Goal: Task Accomplishment & Management: Use online tool/utility

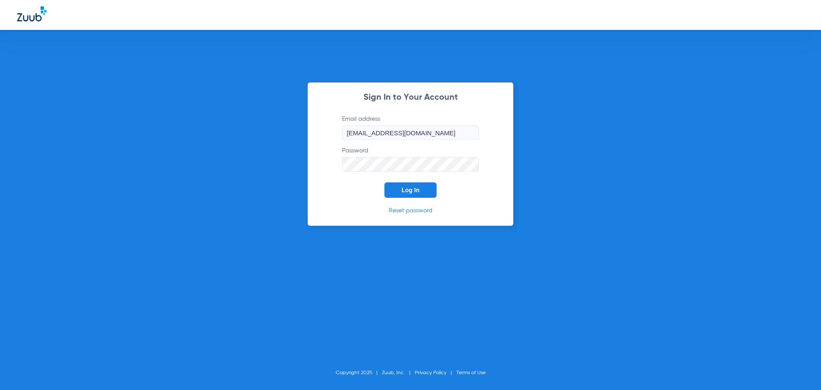
click at [401, 182] on form "Email address twillis@mydental.org Password Log In" at bounding box center [410, 156] width 162 height 83
click at [415, 195] on button "Log In" at bounding box center [410, 189] width 52 height 15
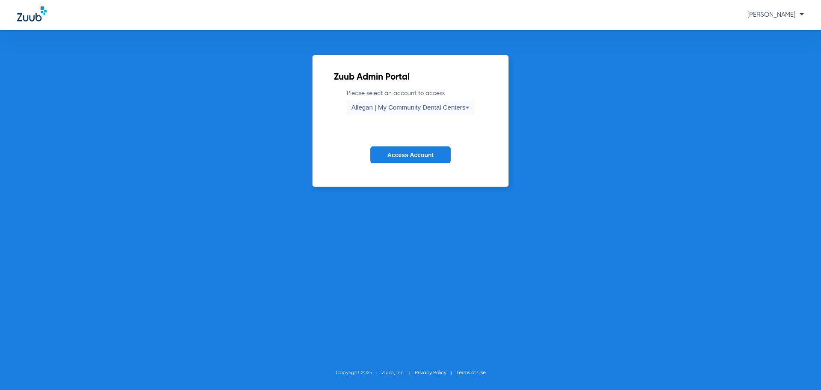
click at [384, 105] on span "Allegan | My Community Dental Centers" at bounding box center [408, 106] width 114 height 7
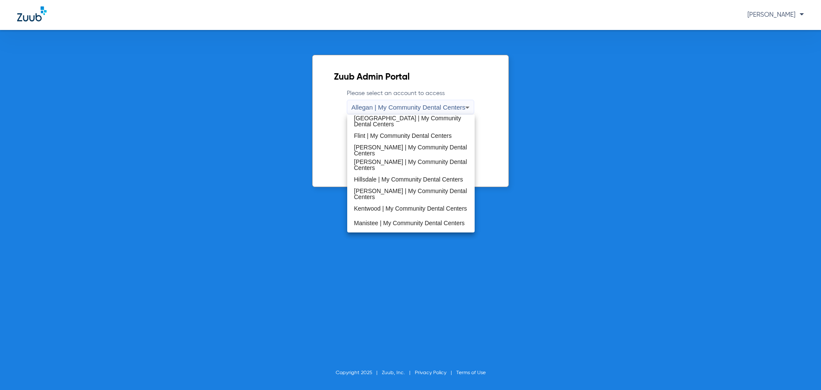
scroll to position [257, 0]
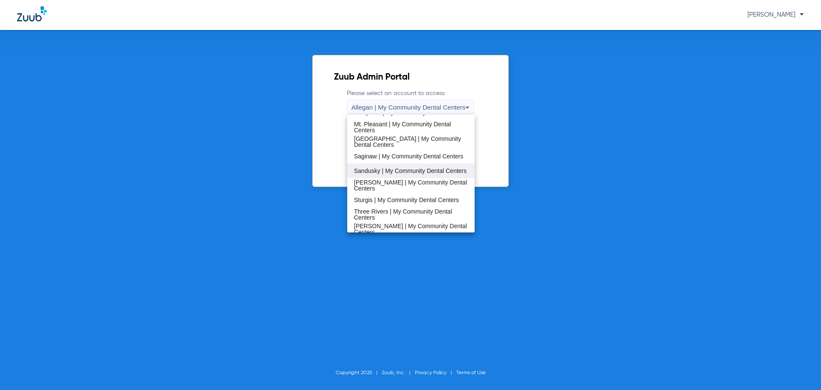
drag, startPoint x: 397, startPoint y: 179, endPoint x: 396, endPoint y: 169, distance: 9.8
click at [396, 169] on div "Allegan | My Community Dental Centers [GEOGRAPHIC_DATA] | My Community Dental C…" at bounding box center [411, 174] width 128 height 118
click at [396, 169] on span "Sandusky | My Community Dental Centers" at bounding box center [410, 171] width 113 height 6
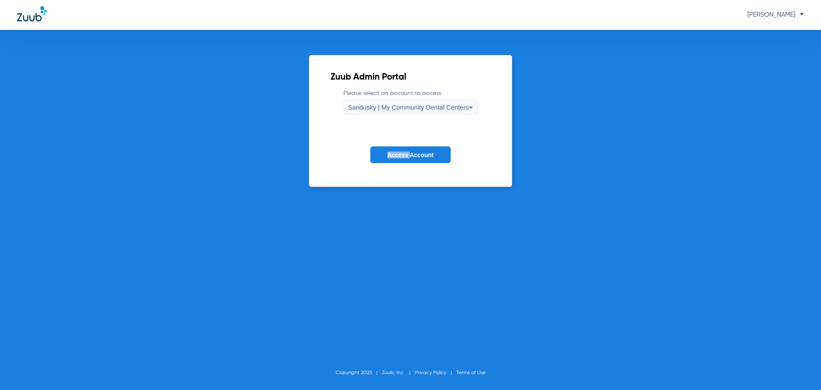
click at [396, 169] on form "Please select an account to access Sandusky | My Community Dental Centers Acces…" at bounding box center [411, 132] width 160 height 87
click at [404, 158] on span "Access Account" at bounding box center [410, 154] width 46 height 7
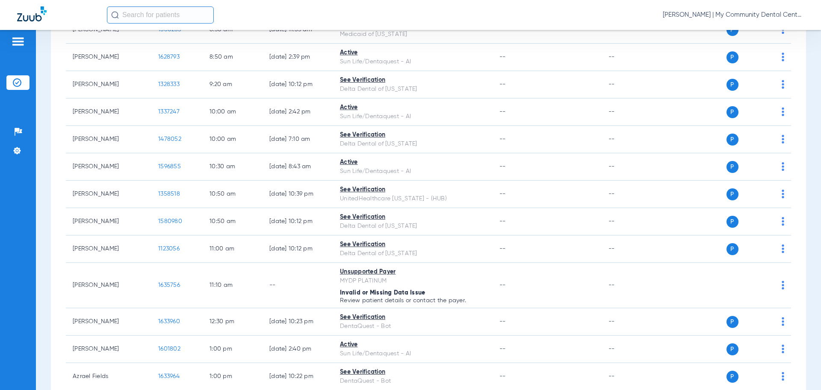
scroll to position [43, 0]
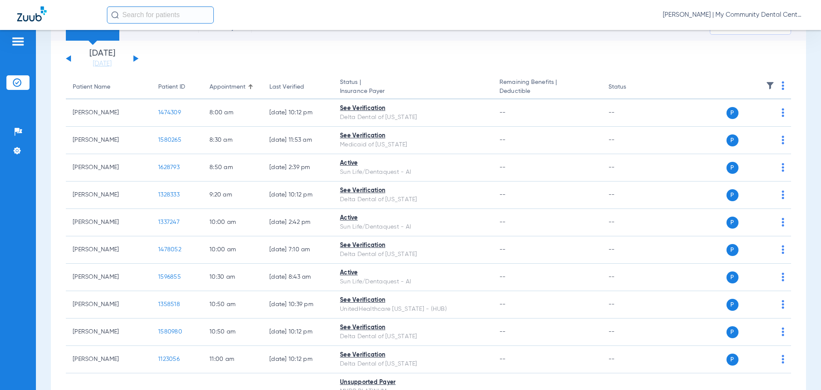
click at [766, 83] on img at bounding box center [770, 85] width 9 height 9
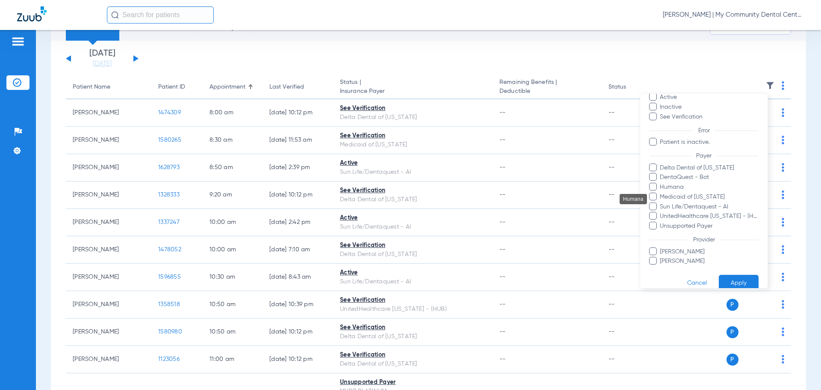
scroll to position [49, 0]
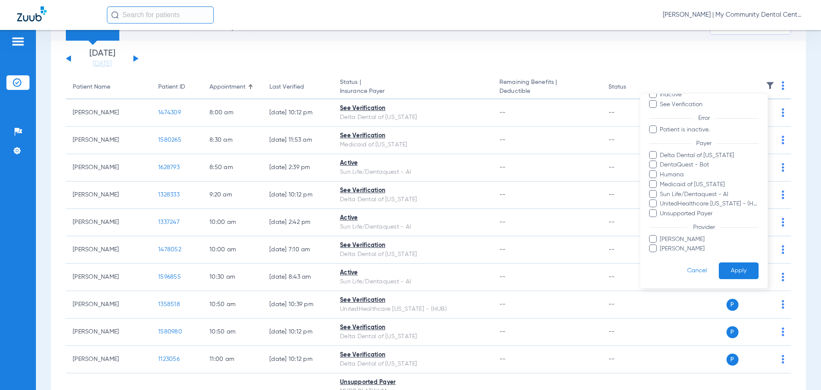
click at [766, 87] on div at bounding box center [410, 195] width 821 height 390
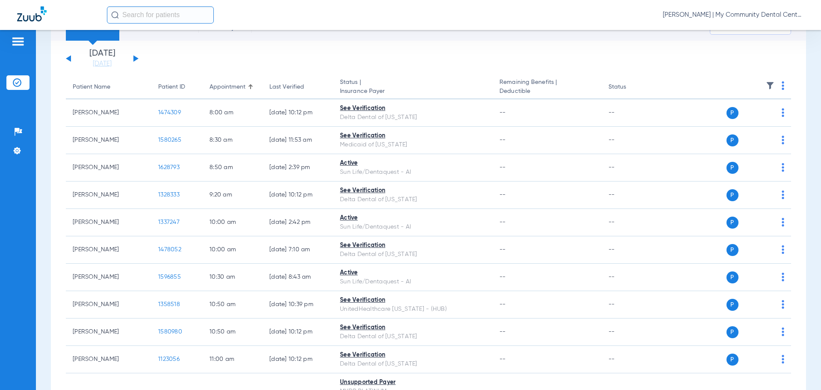
click at [766, 81] on img at bounding box center [770, 85] width 9 height 9
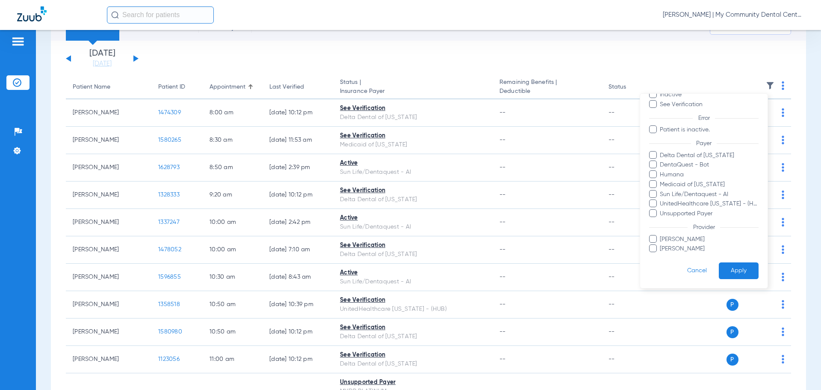
drag, startPoint x: 684, startPoint y: 237, endPoint x: 696, endPoint y: 248, distance: 16.3
click at [685, 238] on span "Jennifer Green" at bounding box center [708, 239] width 99 height 9
click at [661, 245] on input "Jennifer Green" at bounding box center [661, 245] width 0 height 0
click at [719, 265] on button "Apply" at bounding box center [739, 270] width 40 height 17
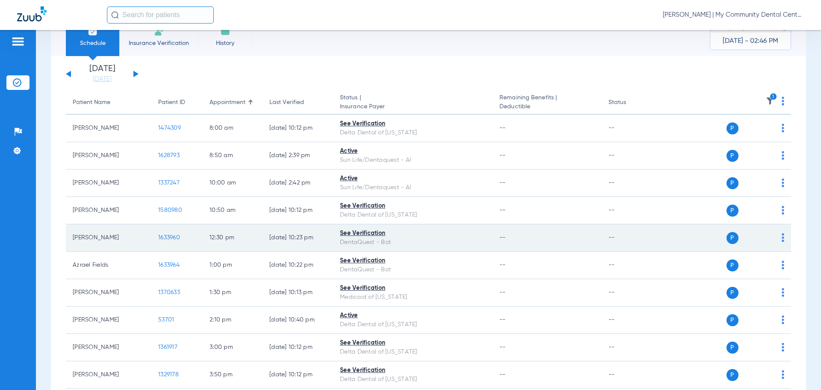
scroll to position [43, 0]
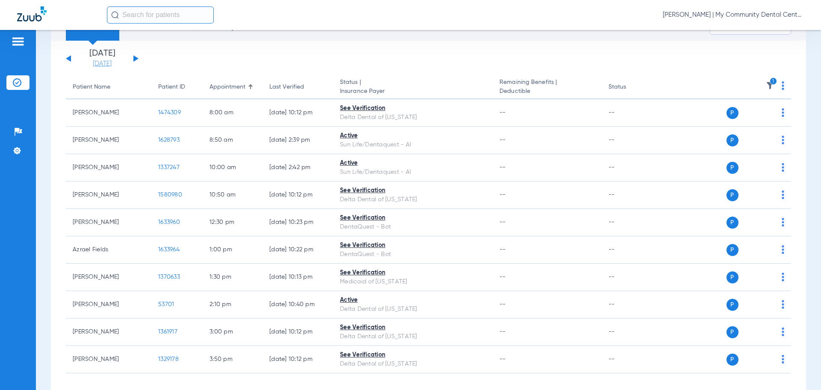
drag, startPoint x: 92, startPoint y: 57, endPoint x: 95, endPoint y: 65, distance: 8.3
click at [92, 58] on li "Today 08-21-2025" at bounding box center [102, 58] width 51 height 19
click at [95, 65] on link "[DATE]" at bounding box center [102, 63] width 51 height 9
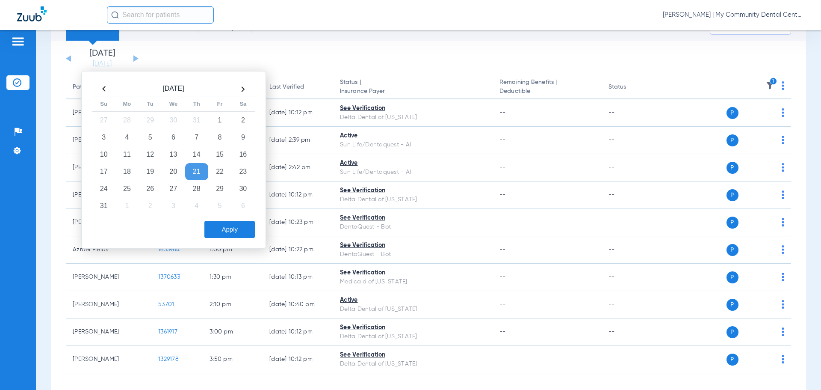
drag, startPoint x: 156, startPoint y: 185, endPoint x: 188, endPoint y: 198, distance: 34.5
click at [157, 185] on td "26" at bounding box center [150, 188] width 23 height 17
click at [237, 215] on div "Aug 2025 Su Mo Tu We Th Fr Sa 27 28 29 30 31 1 2 3 4 5 6 7 8 9 10 11 12 13 14 1…" at bounding box center [173, 148] width 167 height 136
click at [239, 229] on button "Apply" at bounding box center [229, 229] width 50 height 17
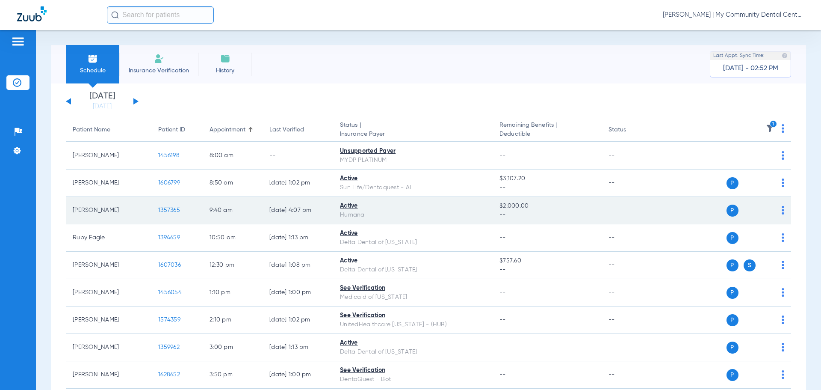
click at [161, 208] on span "1357365" at bounding box center [169, 210] width 22 height 6
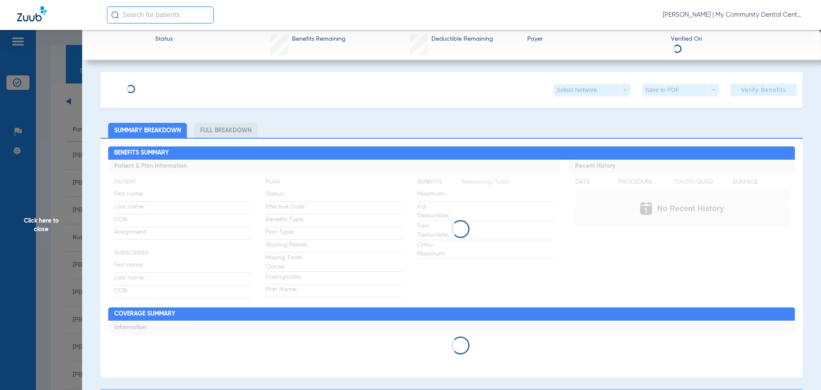
click at [71, 208] on span "Click here to close" at bounding box center [41, 225] width 82 height 390
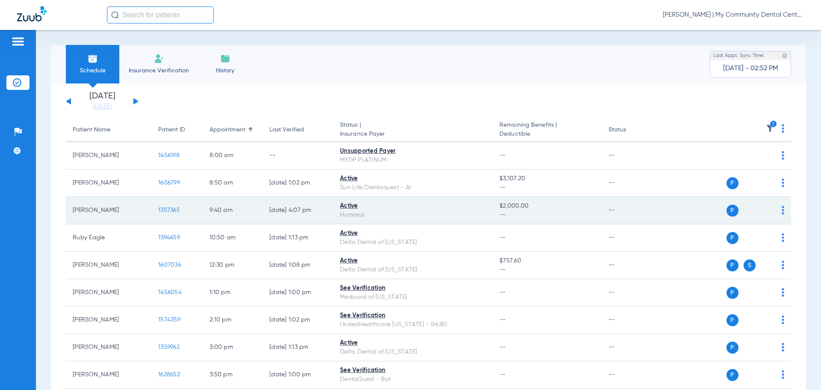
click at [159, 207] on span "1357365" at bounding box center [169, 210] width 22 height 6
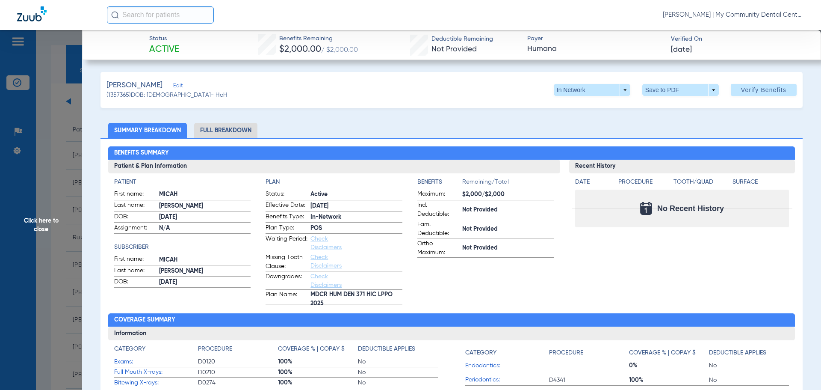
click at [70, 136] on span "Click here to close" at bounding box center [41, 225] width 82 height 390
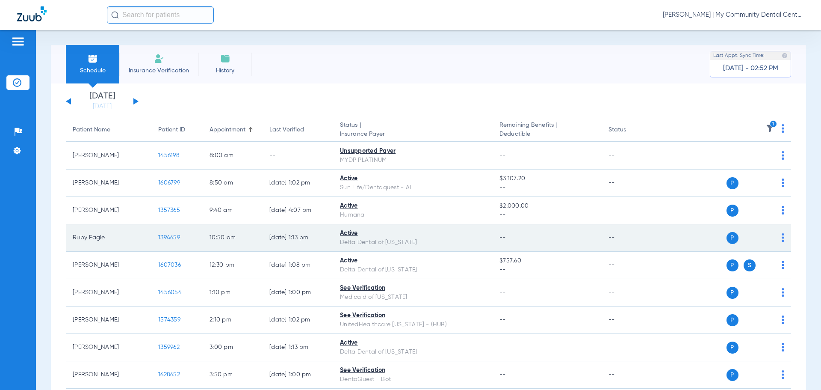
click at [171, 238] on span "1394659" at bounding box center [169, 237] width 22 height 6
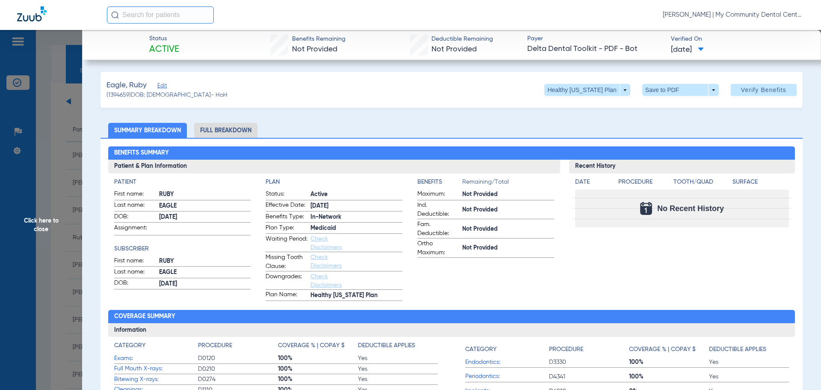
click at [54, 225] on span "Click here to close" at bounding box center [41, 225] width 82 height 390
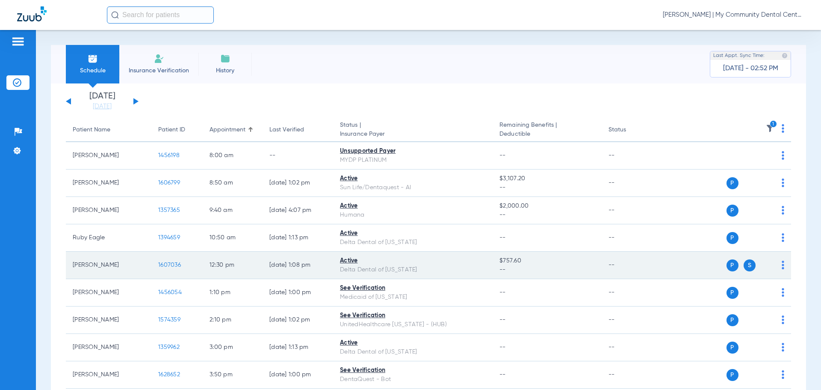
click at [180, 264] on span "1607036" at bounding box center [169, 265] width 23 height 6
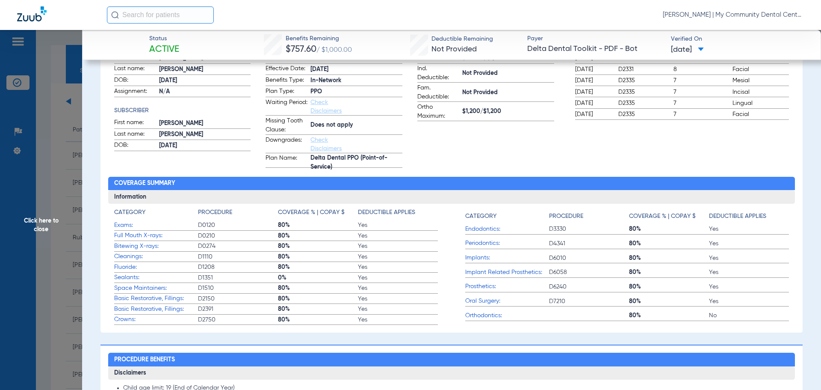
scroll to position [17, 0]
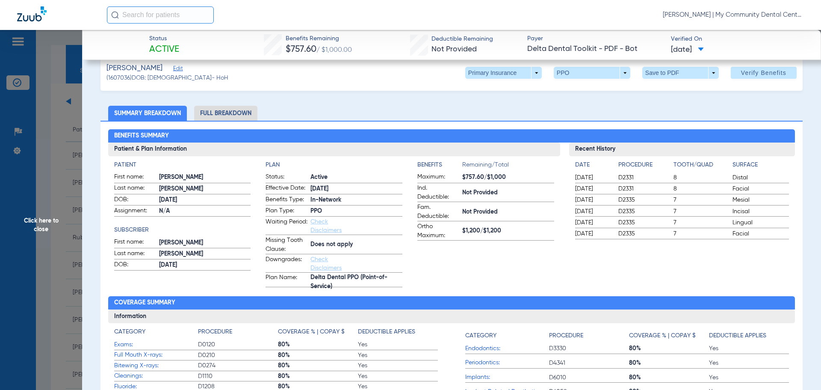
click at [240, 108] on li "Full Breakdown" at bounding box center [225, 113] width 63 height 15
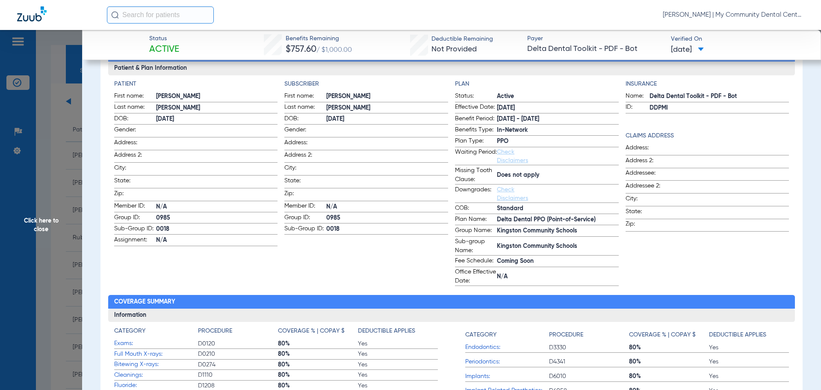
scroll to position [0, 0]
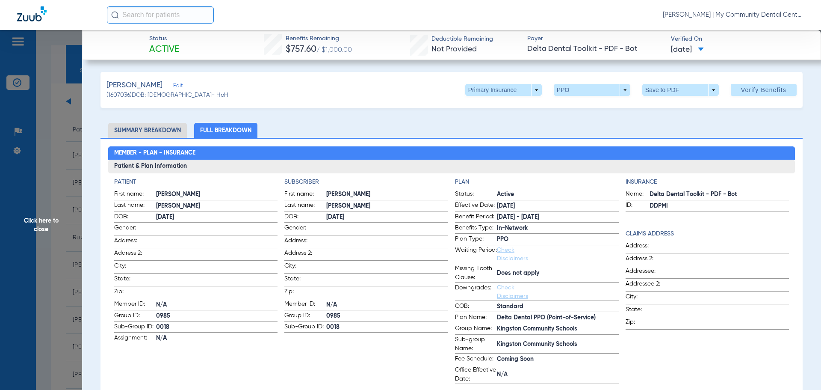
click at [512, 96] on div "Wilson, Samantha Edit (1607036) DOB: 06/28/1996 - HoH Primary Insurance arrow_d…" at bounding box center [451, 90] width 702 height 36
click at [513, 87] on span at bounding box center [503, 90] width 77 height 12
click at [495, 121] on span "Secondary Insurance" at bounding box center [494, 124] width 56 height 6
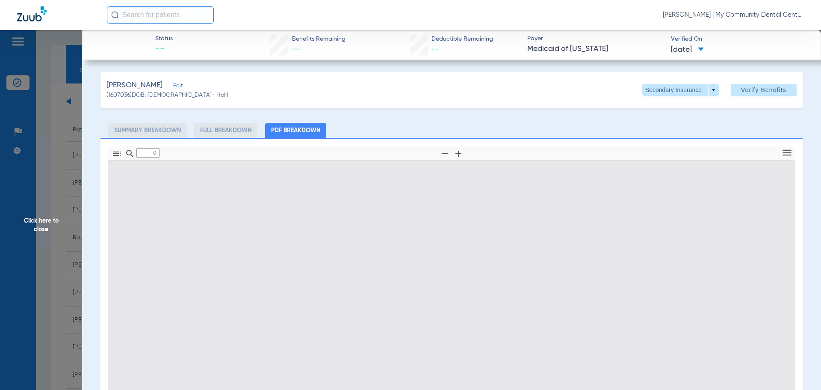
type input "1"
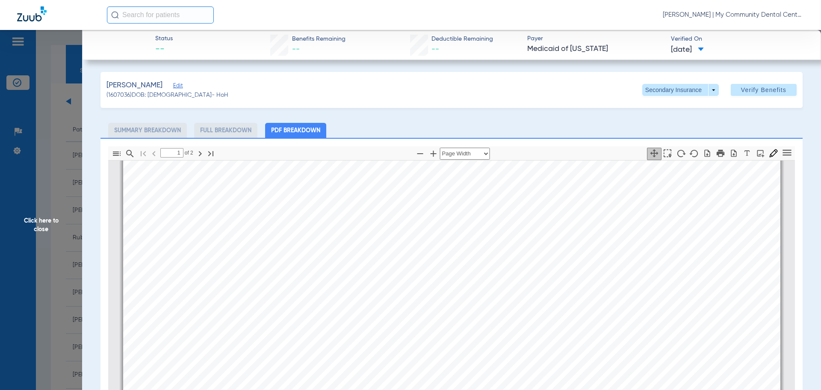
scroll to position [389, 0]
click at [56, 220] on span "Click here to close" at bounding box center [41, 225] width 82 height 390
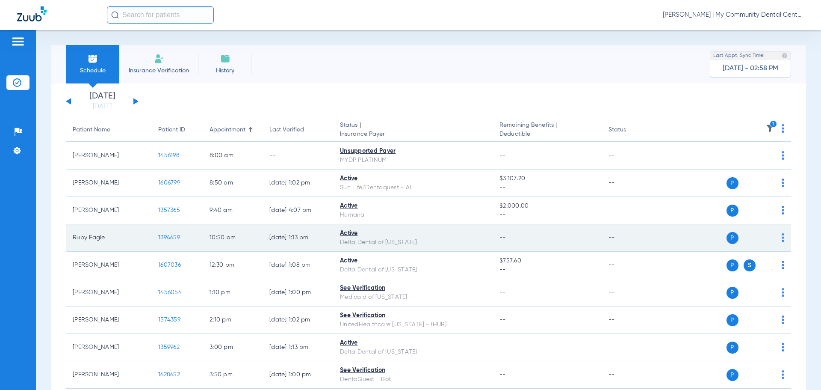
click at [124, 238] on td "Ruby Eagle" at bounding box center [109, 237] width 86 height 27
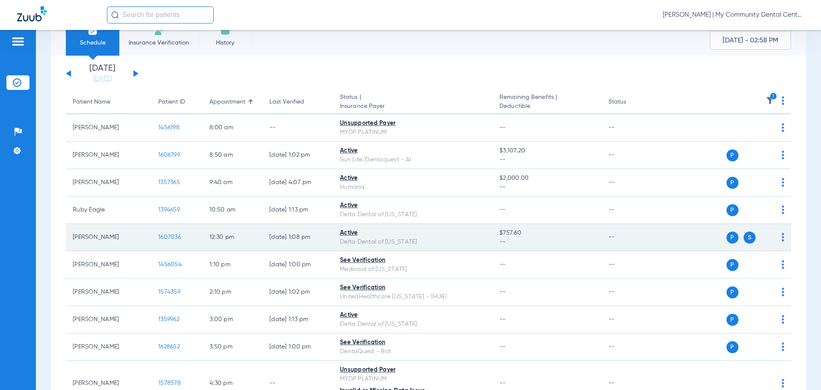
scroll to position [86, 0]
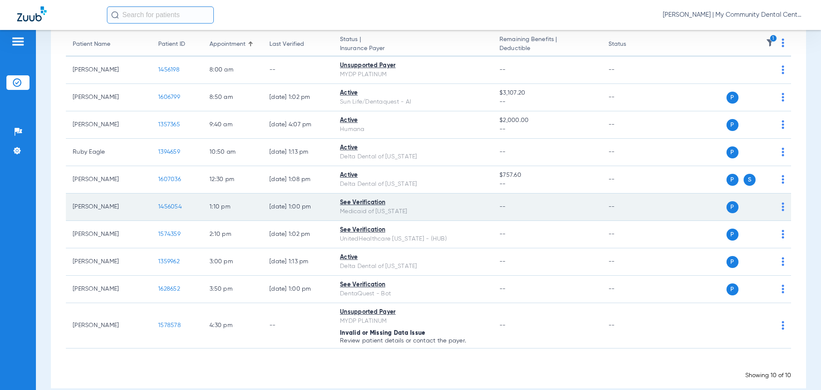
click at [168, 204] on span "1456054" at bounding box center [170, 207] width 24 height 6
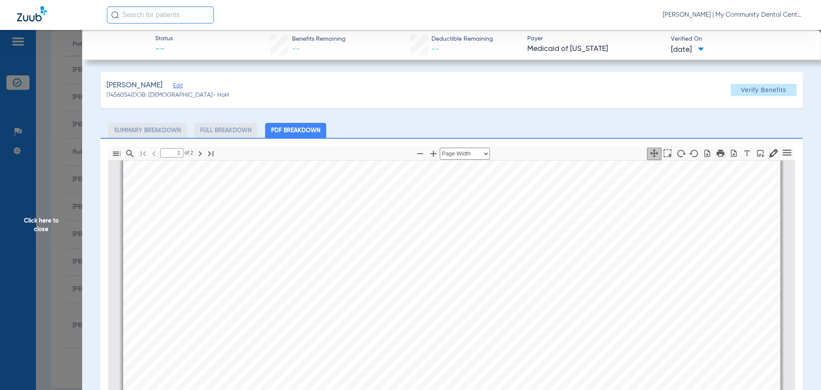
type input "2"
click at [66, 207] on span "Click here to close" at bounding box center [41, 225] width 82 height 390
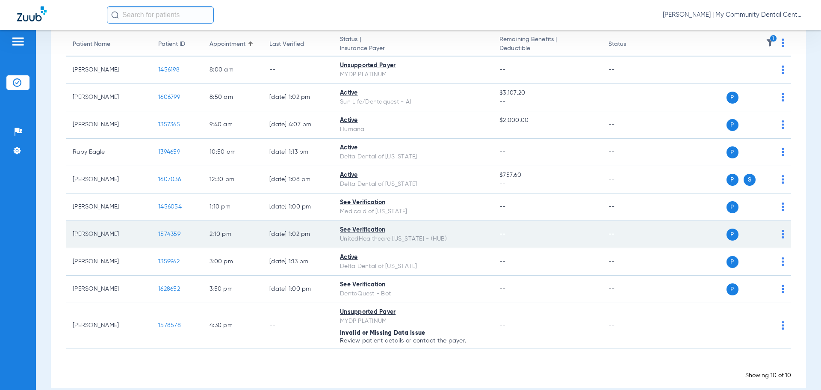
click at [172, 234] on span "1574359" at bounding box center [169, 234] width 22 height 6
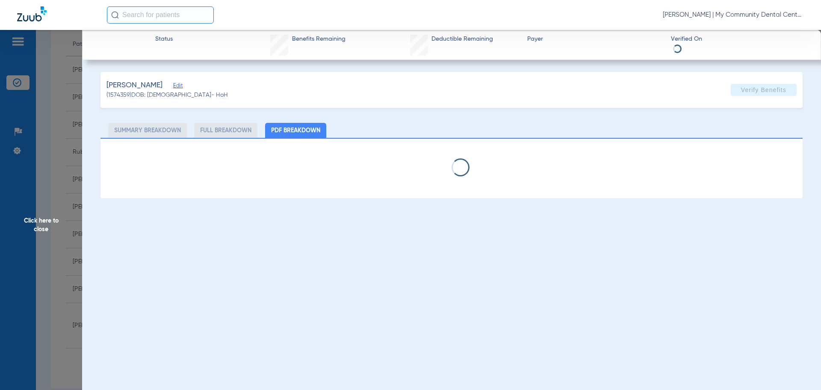
select select "page-width"
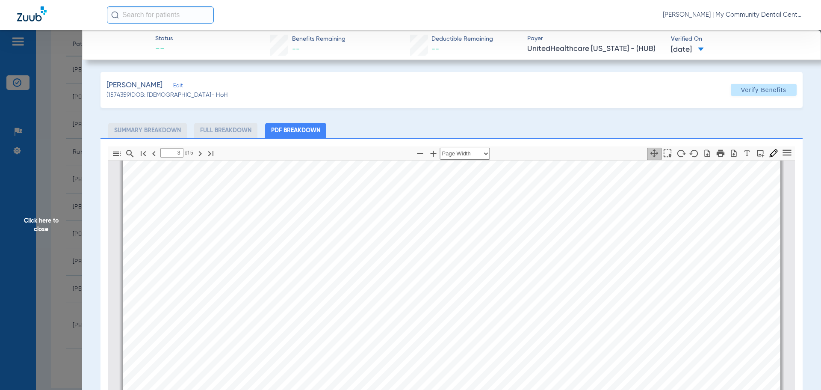
type input "4"
click at [64, 205] on span "Click here to close" at bounding box center [41, 225] width 82 height 390
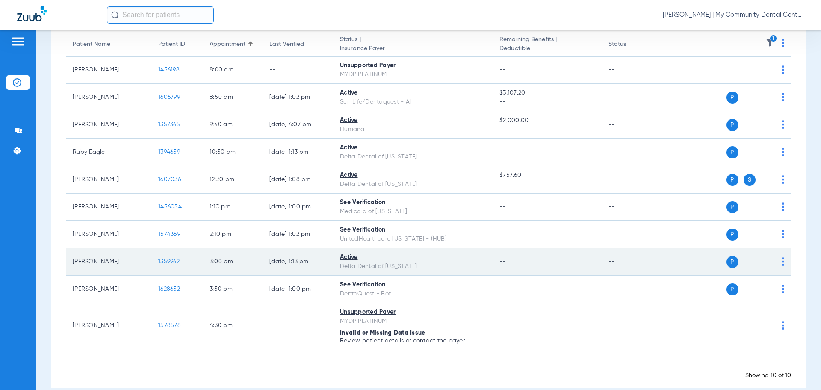
click at [172, 259] on span "1359962" at bounding box center [168, 261] width 21 height 6
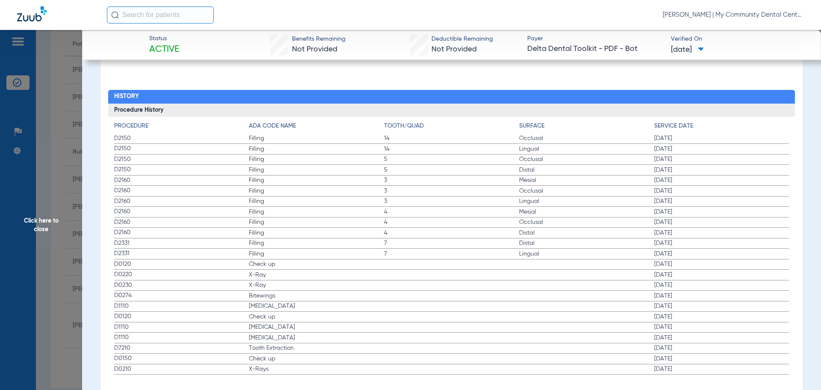
scroll to position [935, 0]
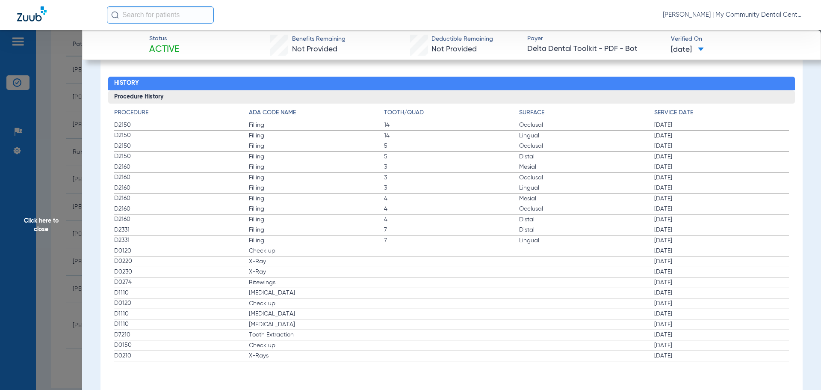
drag, startPoint x: 119, startPoint y: 254, endPoint x: 285, endPoint y: 288, distance: 169.1
click at [285, 288] on app-history-list "Procedure ADA Code Name Tooth/Quad Surface Service Date D2150 Filling 14 Occlus…" at bounding box center [451, 234] width 675 height 253
drag, startPoint x: 40, startPoint y: 247, endPoint x: 53, endPoint y: 249, distance: 13.0
click at [40, 247] on span "Click here to close" at bounding box center [41, 225] width 82 height 390
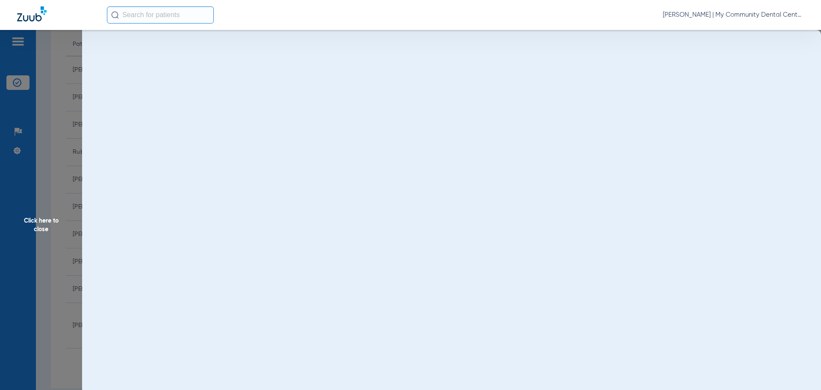
scroll to position [0, 0]
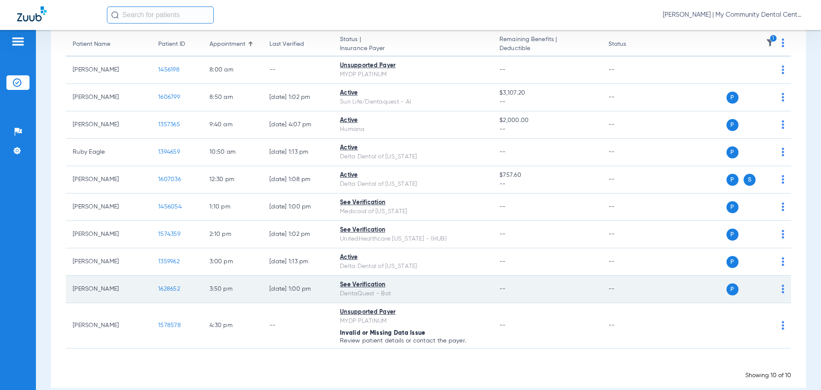
click at [172, 286] on span "1628652" at bounding box center [169, 289] width 22 height 6
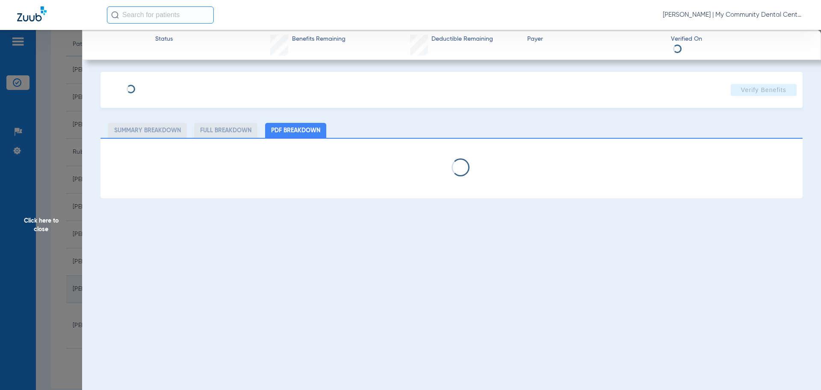
select select "page-width"
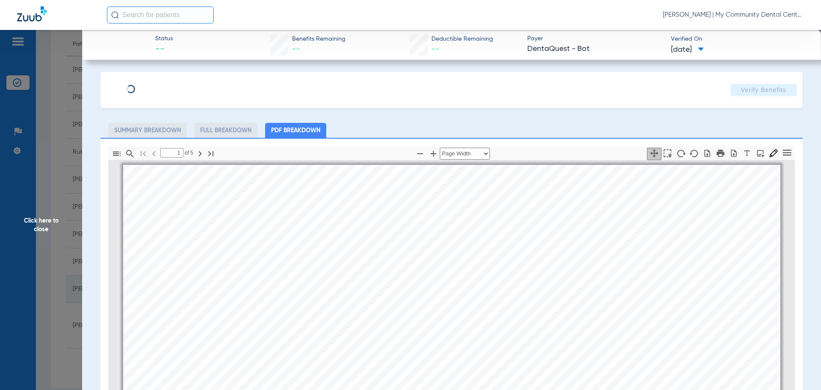
scroll to position [4, 0]
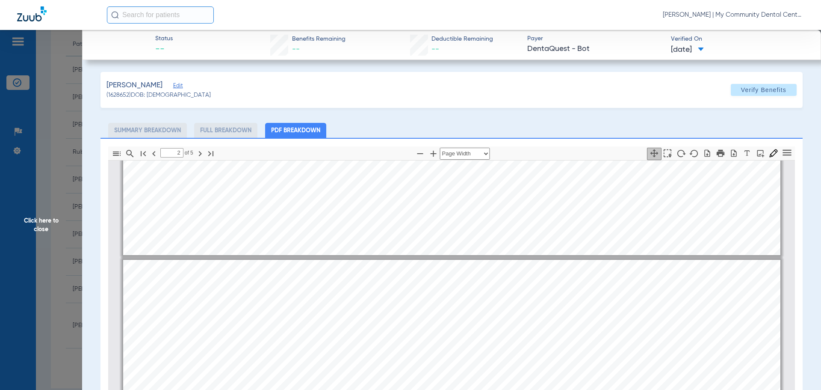
type input "1"
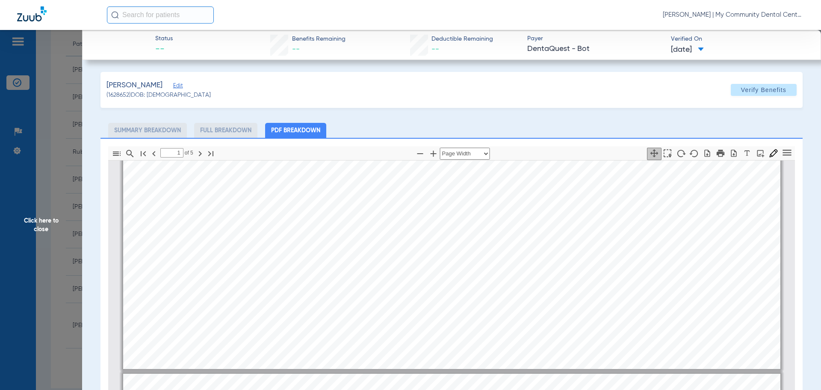
scroll to position [261, 0]
drag, startPoint x: 53, startPoint y: 218, endPoint x: 39, endPoint y: 238, distance: 24.6
click at [53, 218] on span "Click here to close" at bounding box center [41, 225] width 82 height 390
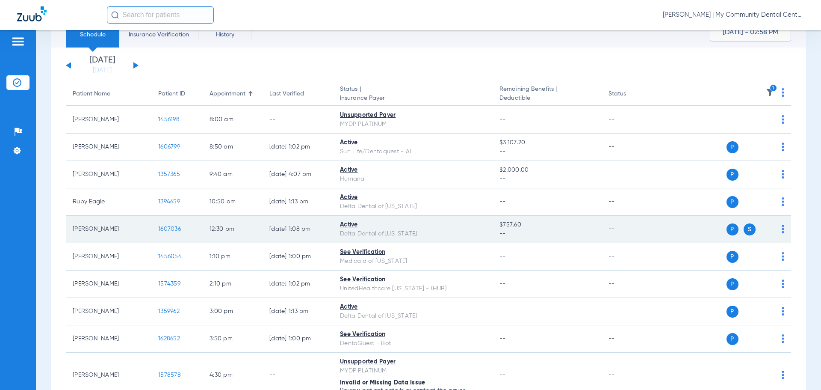
scroll to position [0, 0]
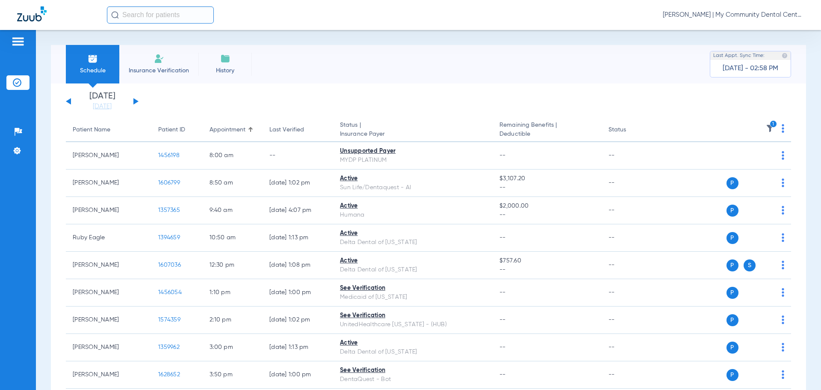
click at [770, 122] on icon "1" at bounding box center [774, 124] width 8 height 8
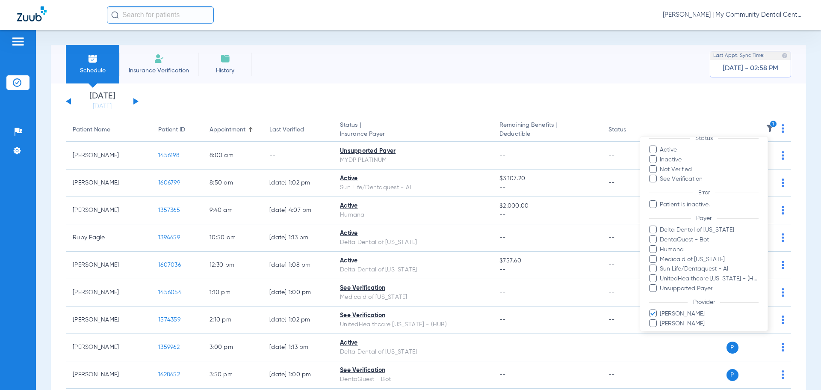
scroll to position [59, 0]
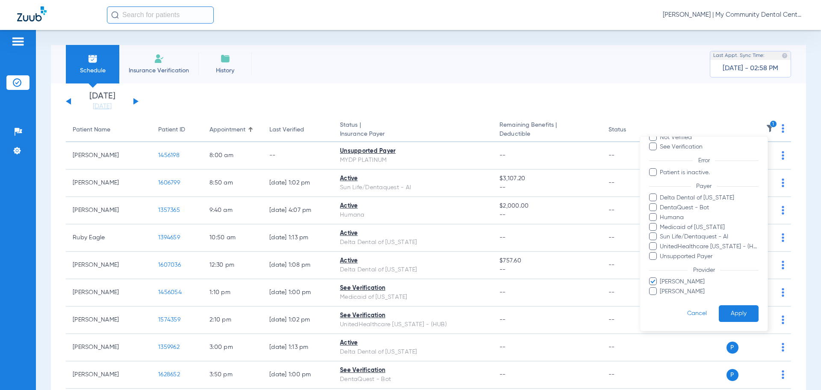
click at [679, 281] on span "Jennifer Green" at bounding box center [708, 281] width 99 height 9
click at [661, 287] on input "Jennifer Green" at bounding box center [661, 287] width 0 height 0
click at [685, 290] on span "Tyler Robichaud" at bounding box center [708, 291] width 99 height 9
click at [661, 297] on input "Tyler Robichaud" at bounding box center [661, 297] width 0 height 0
click at [732, 312] on button "Apply" at bounding box center [739, 313] width 40 height 17
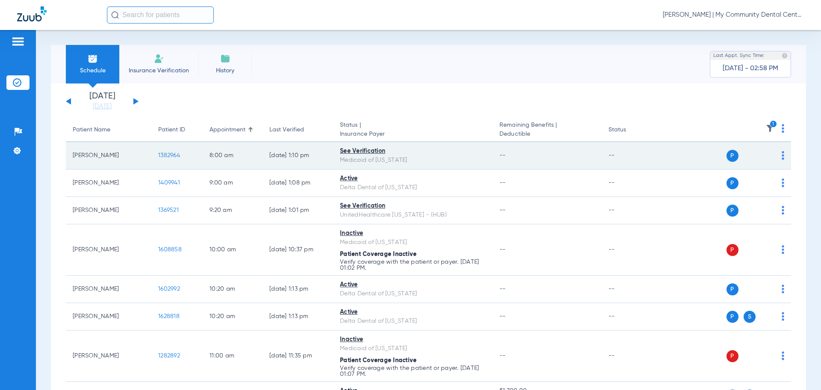
click at [170, 152] on span "1382964" at bounding box center [169, 155] width 22 height 6
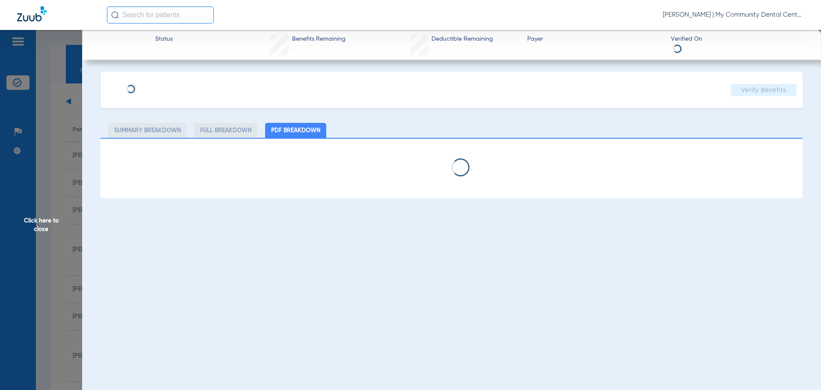
select select "page-width"
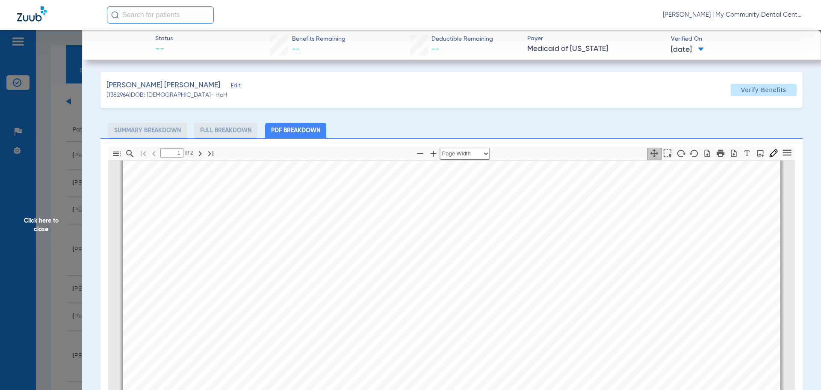
scroll to position [124, 0]
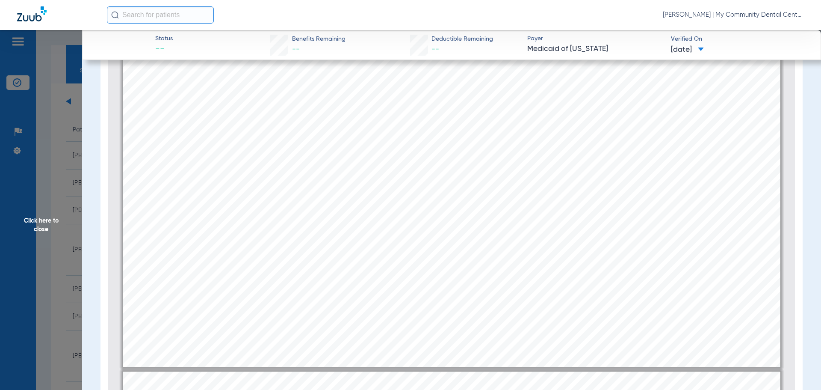
type input "2"
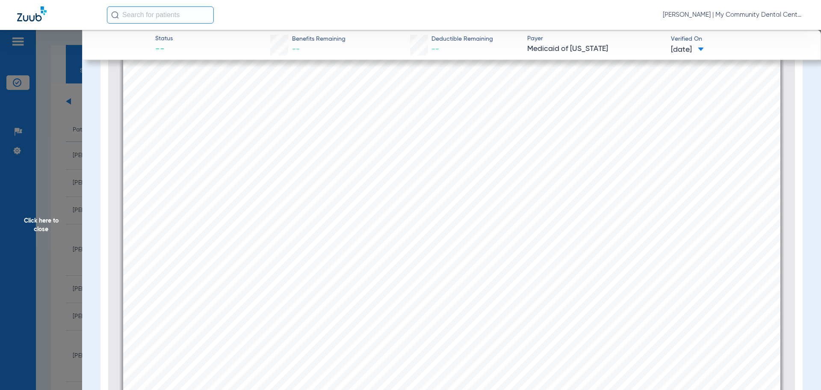
scroll to position [1244, 0]
click at [89, 168] on app-member-insurance-verification-view "Status -- Benefits Remaining -- Deductible Remaining -- Payer Medicaid of Michi…" at bounding box center [451, 162] width 739 height 513
click at [60, 166] on span "Click here to close" at bounding box center [41, 225] width 82 height 390
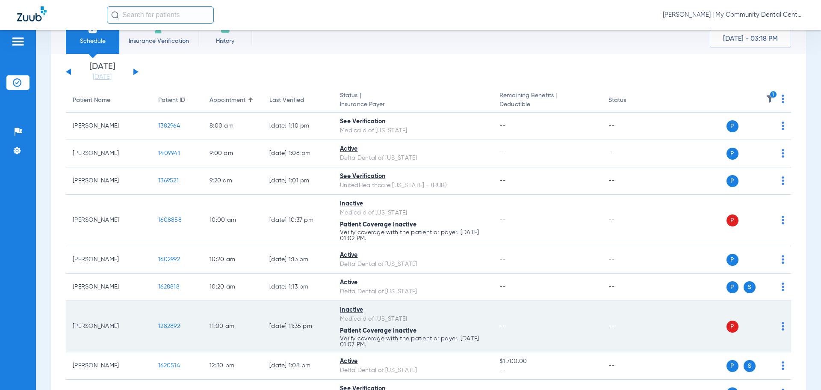
scroll to position [171, 0]
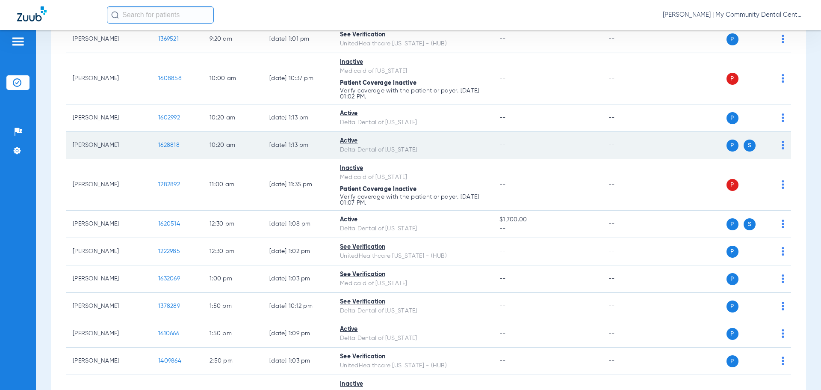
click at [167, 145] on span "1628818" at bounding box center [168, 145] width 21 height 6
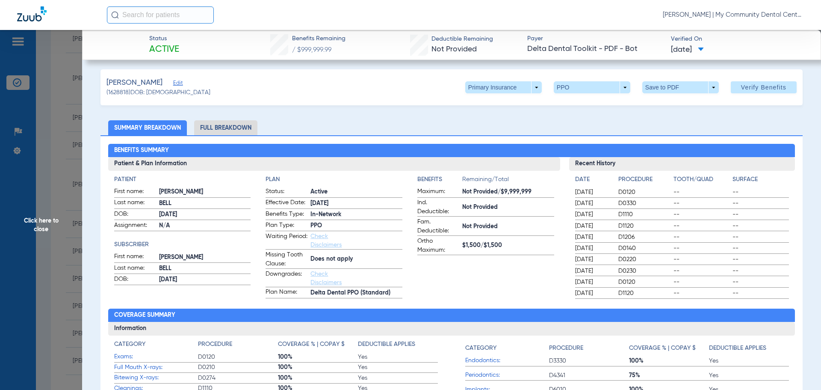
scroll to position [0, 0]
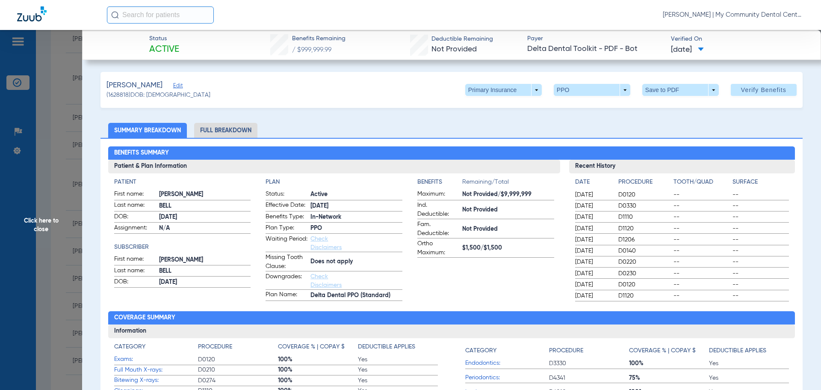
click at [71, 202] on span "Click here to close" at bounding box center [41, 225] width 82 height 390
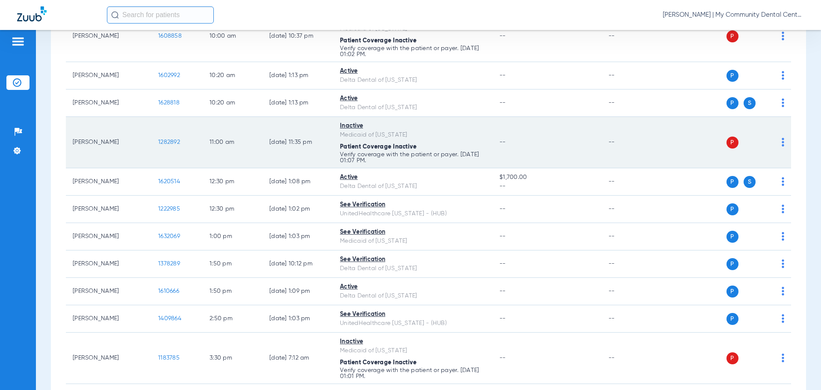
scroll to position [214, 0]
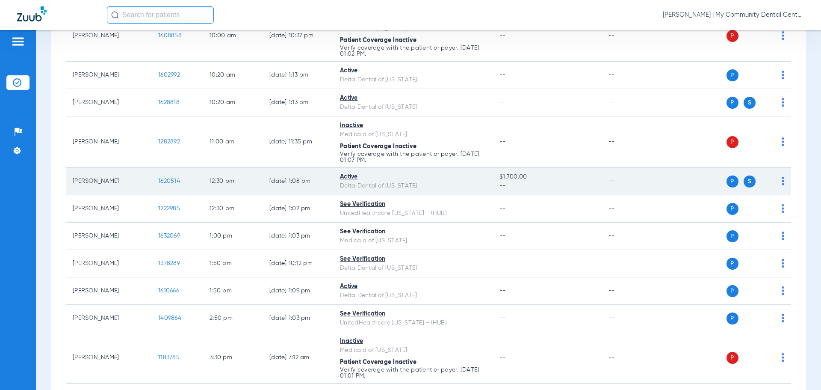
click at [165, 184] on span "1620514" at bounding box center [169, 181] width 22 height 6
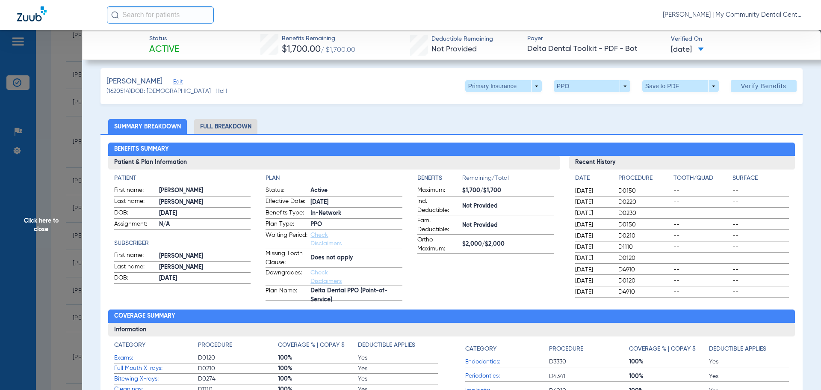
scroll to position [0, 0]
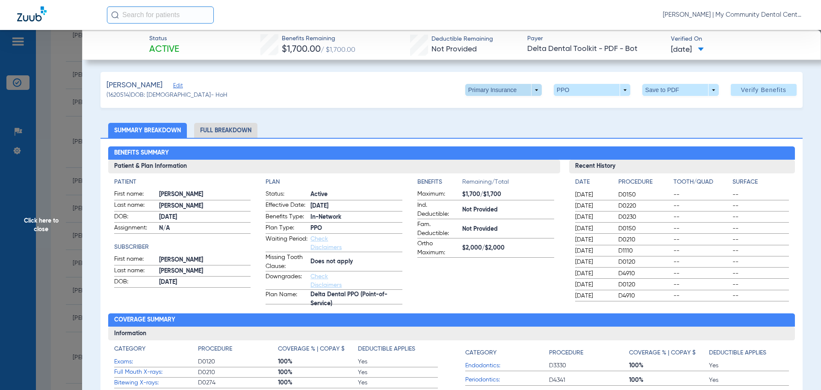
click at [498, 85] on span at bounding box center [503, 90] width 21 height 21
click at [497, 122] on span "Secondary Insurance" at bounding box center [494, 124] width 56 height 6
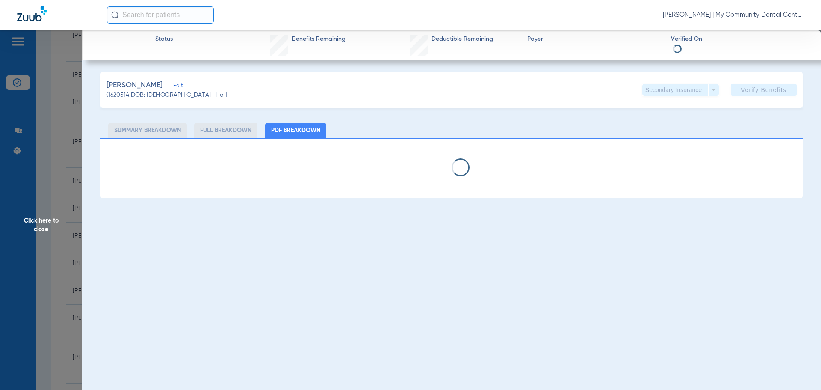
select select "page-width"
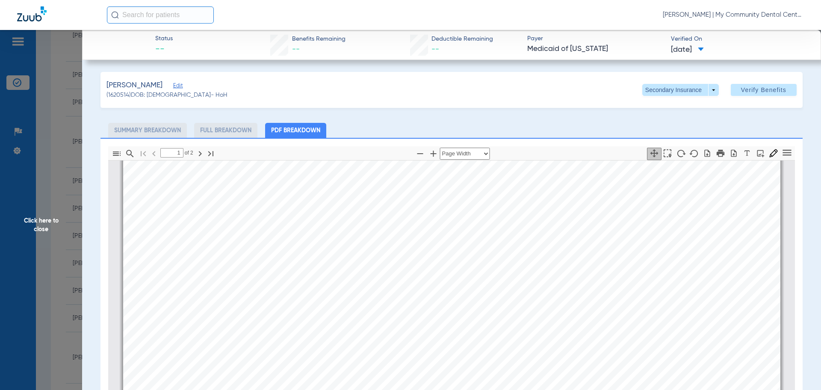
scroll to position [389, 0]
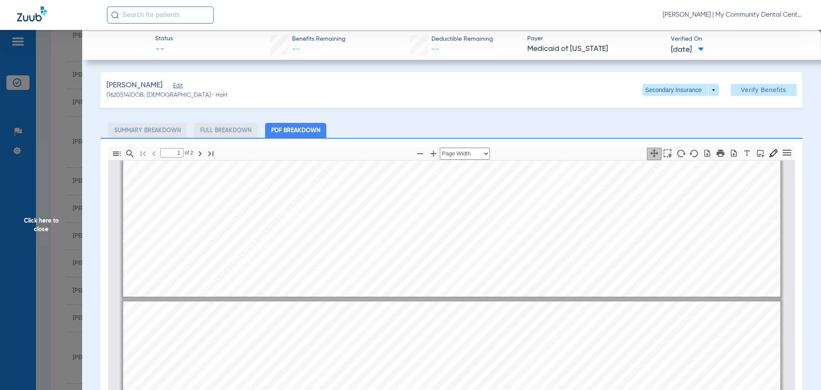
type input "2"
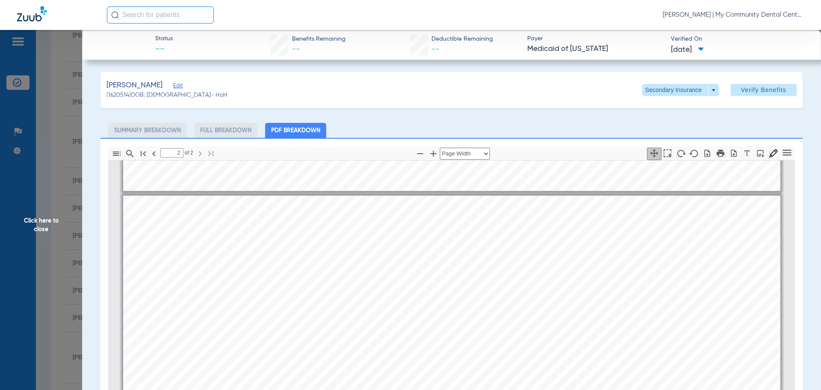
click at [55, 202] on span "Click here to close" at bounding box center [41, 225] width 82 height 390
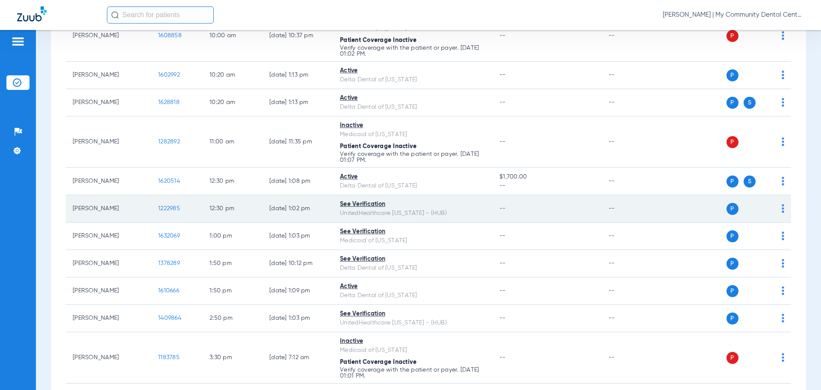
click at [173, 207] on span "1222985" at bounding box center [169, 208] width 22 height 6
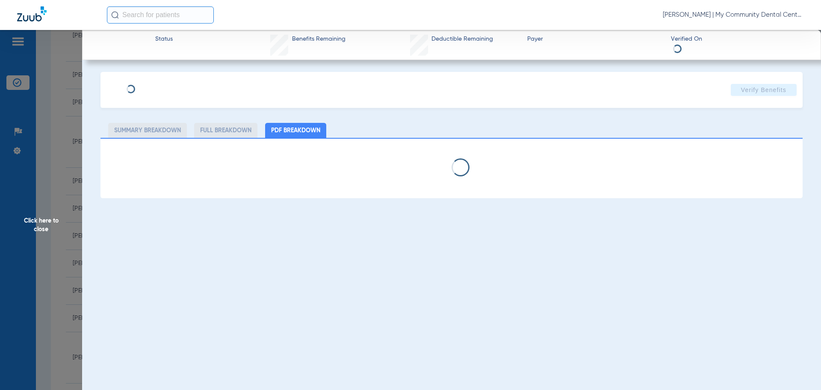
select select "page-width"
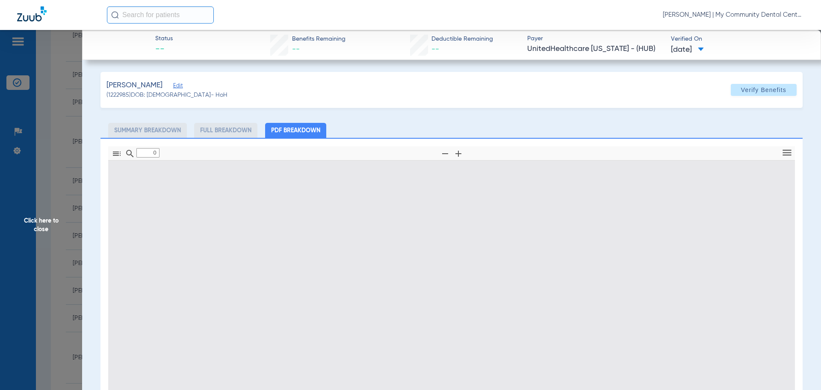
type input "1"
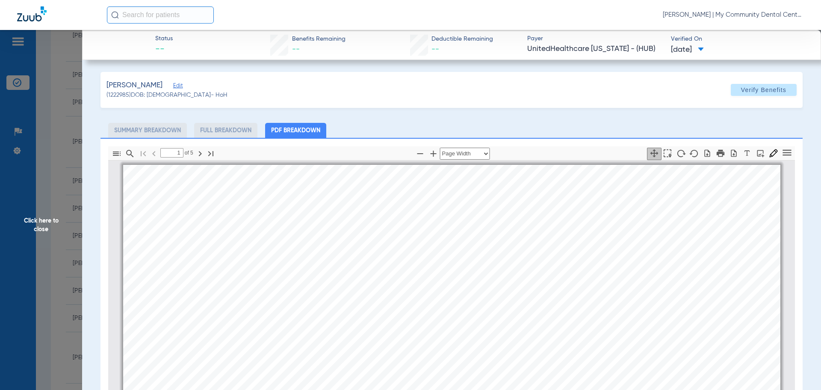
scroll to position [4, 0]
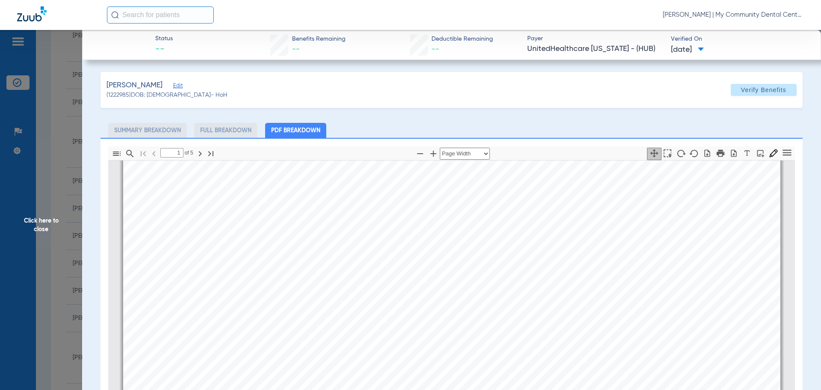
click at [35, 198] on span "Click here to close" at bounding box center [41, 225] width 82 height 390
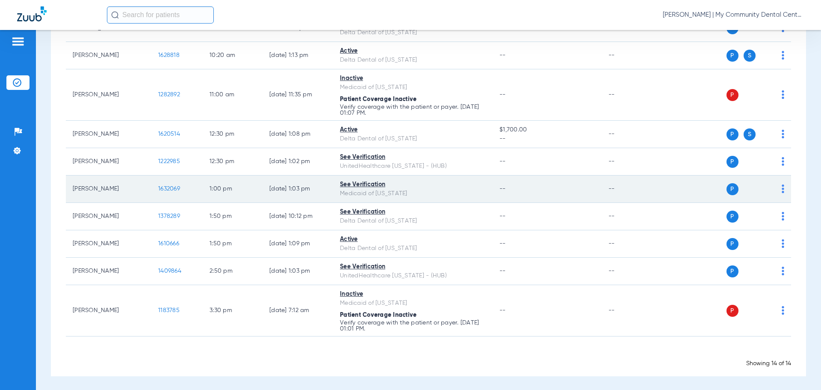
scroll to position [262, 0]
click at [171, 187] on span "1632069" at bounding box center [169, 187] width 22 height 6
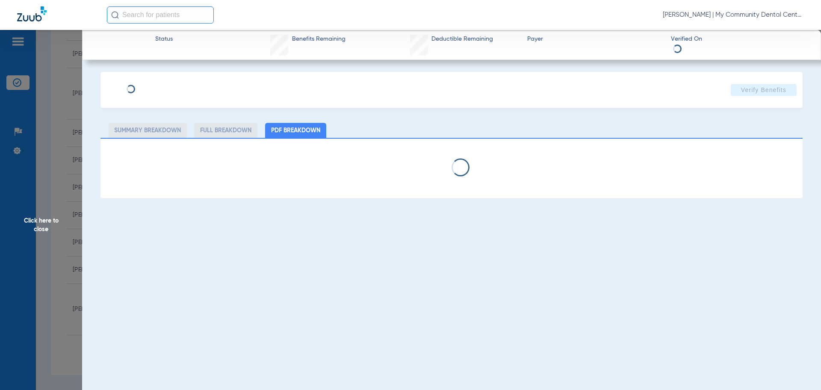
select select "page-width"
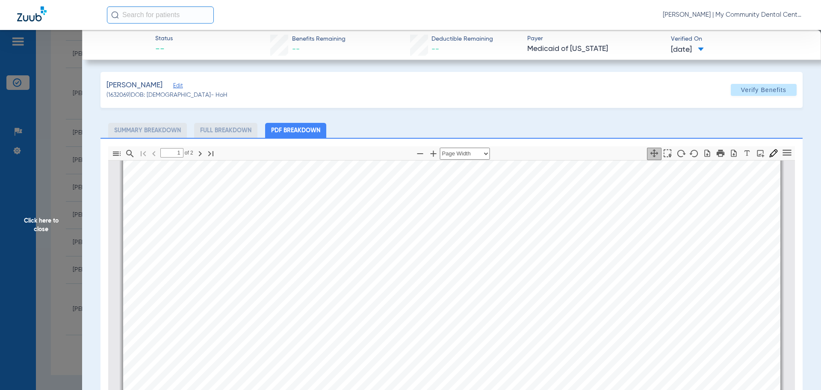
scroll to position [346, 0]
type input "2"
click at [74, 233] on span "Click here to close" at bounding box center [41, 225] width 82 height 390
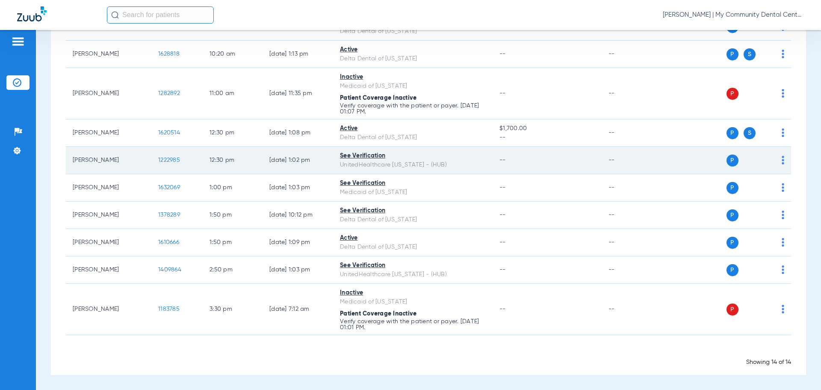
click at [145, 151] on td "Alicia Klickner" at bounding box center [109, 160] width 86 height 27
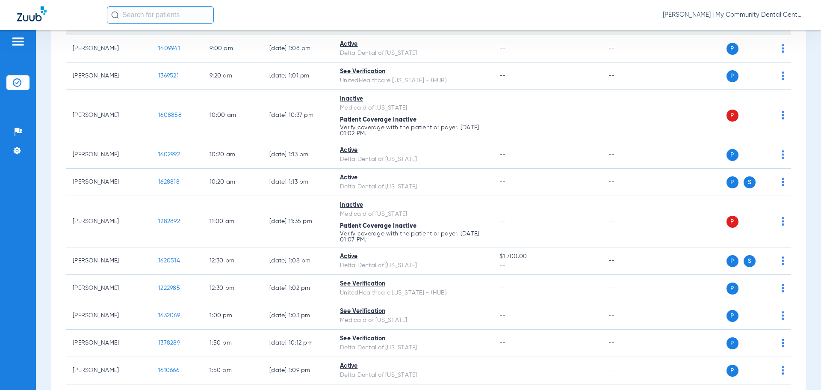
scroll to position [0, 0]
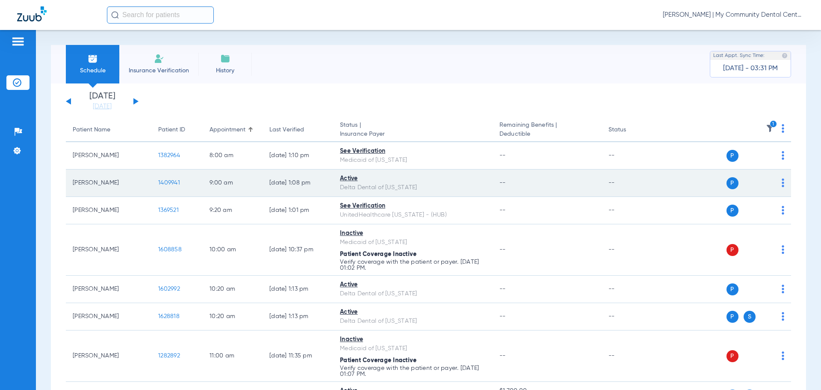
click at [170, 183] on span "1409941" at bounding box center [169, 183] width 22 height 6
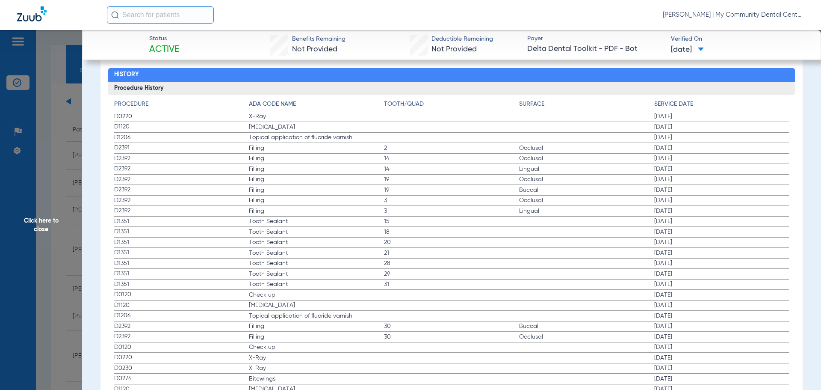
scroll to position [941, 0]
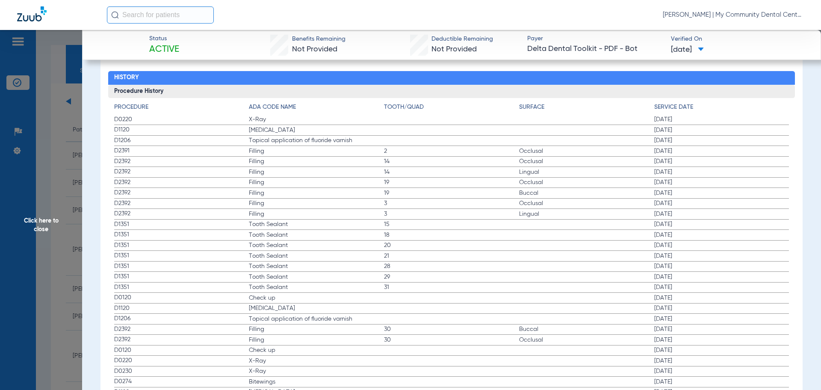
drag, startPoint x: 111, startPoint y: 119, endPoint x: 245, endPoint y: 147, distance: 136.8
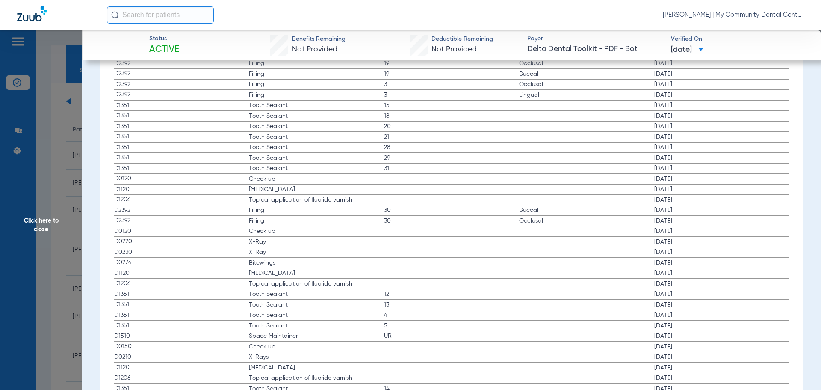
scroll to position [1069, 0]
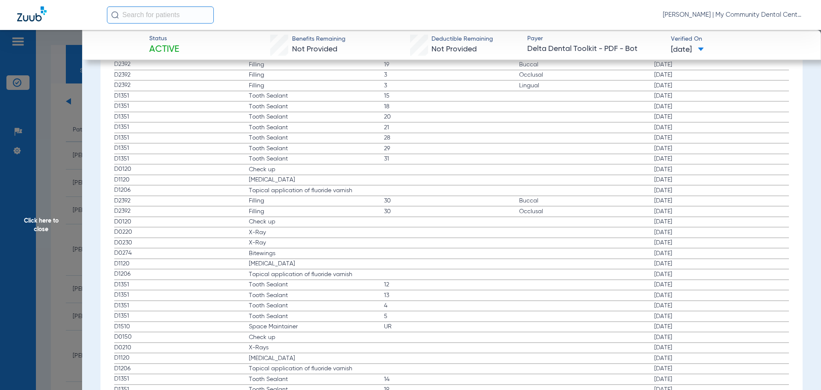
drag, startPoint x: 192, startPoint y: 227, endPoint x: 319, endPoint y: 260, distance: 131.7
click at [319, 260] on app-history-list "Procedure ADA Code Name Tooth/Quad Surface Service Date D0220 X-Ray 07/31/2025 …" at bounding box center [451, 367] width 675 height 787
click at [48, 151] on span "Click here to close" at bounding box center [41, 225] width 82 height 390
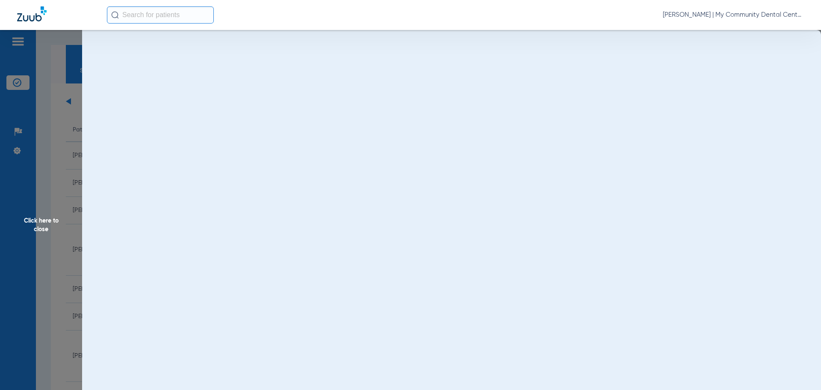
scroll to position [0, 0]
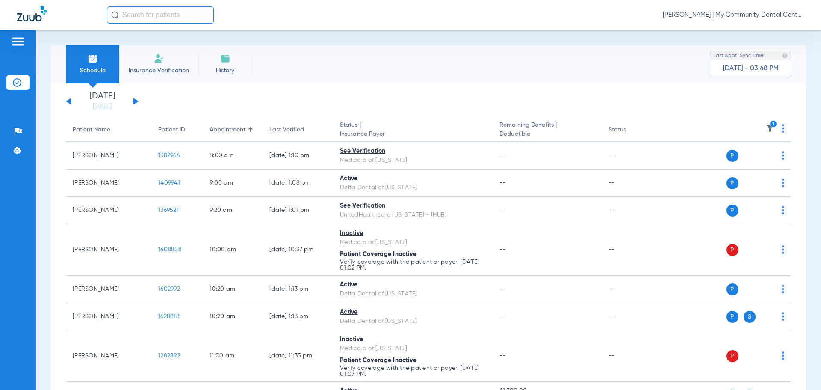
click at [134, 102] on button at bounding box center [135, 101] width 5 height 6
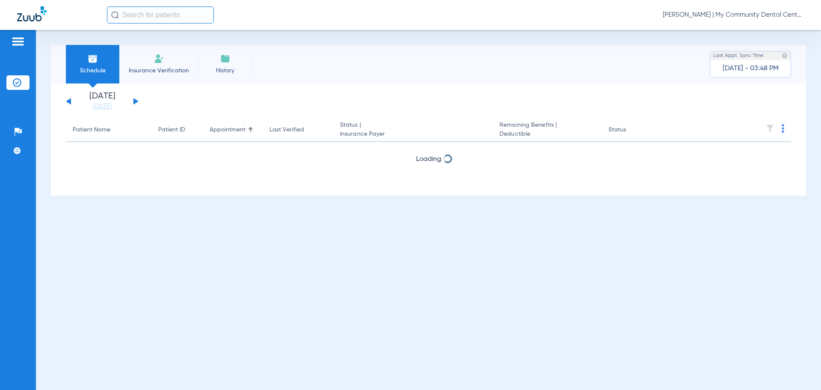
click at [134, 102] on button at bounding box center [135, 101] width 5 height 6
click at [68, 99] on div "Tuesday 06-17-2025 Wednesday 06-18-2025 Thursday 06-19-2025 Friday 06-20-2025 S…" at bounding box center [102, 101] width 73 height 19
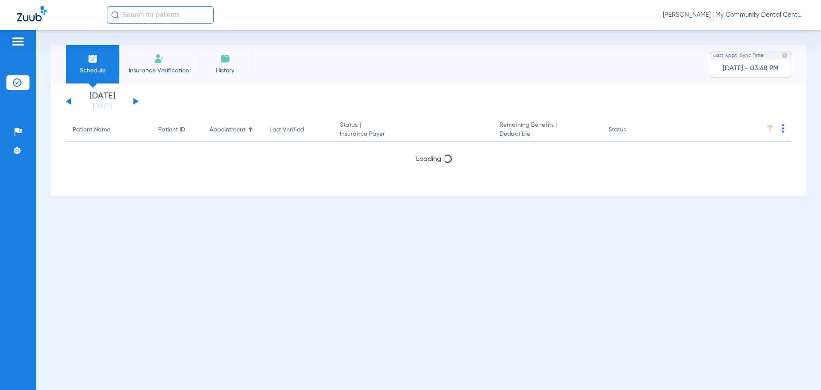
click at [70, 102] on button at bounding box center [68, 101] width 5 height 6
click at [70, 101] on button at bounding box center [68, 101] width 5 height 6
click at [136, 102] on button at bounding box center [135, 101] width 5 height 6
click at [779, 129] on th at bounding box center [725, 130] width 132 height 24
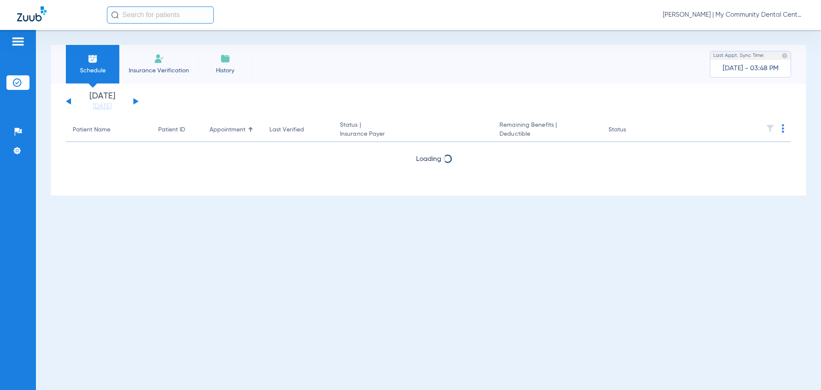
click at [774, 130] on th at bounding box center [725, 130] width 132 height 24
click at [779, 124] on th at bounding box center [725, 130] width 132 height 24
click at [720, 13] on span "[PERSON_NAME] | My Community Dental Centers" at bounding box center [733, 15] width 141 height 9
click at [769, 27] on span "Account Selection" at bounding box center [772, 30] width 48 height 6
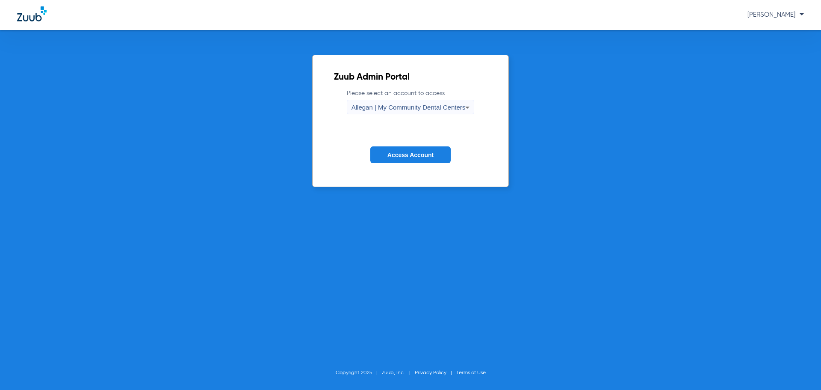
click at [366, 105] on span "Allegan | My Community Dental Centers" at bounding box center [408, 106] width 114 height 7
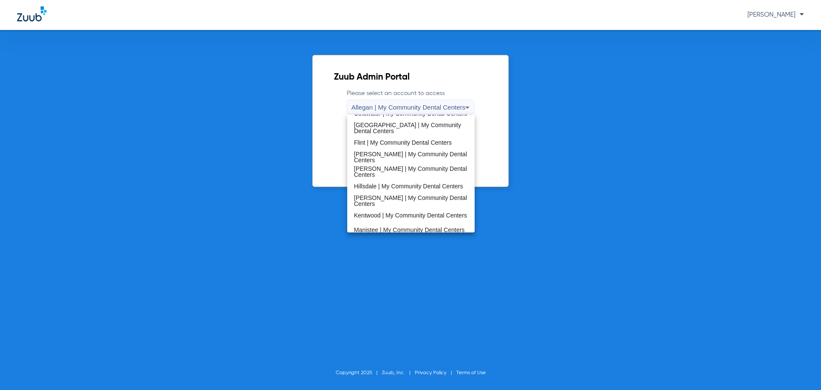
scroll to position [275, 0]
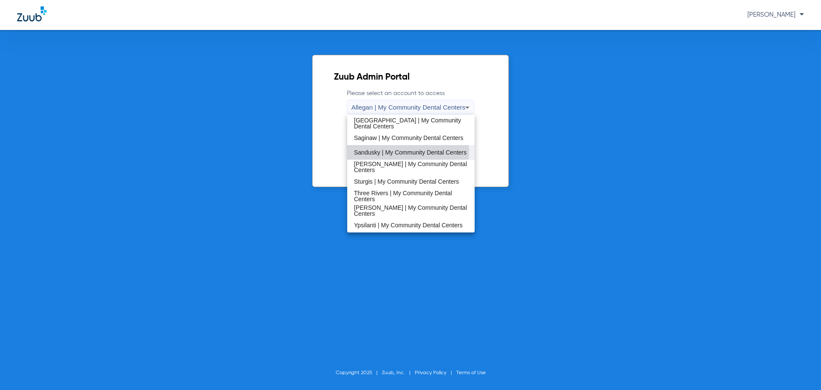
click at [393, 150] on span "Sandusky | My Community Dental Centers" at bounding box center [410, 152] width 113 height 6
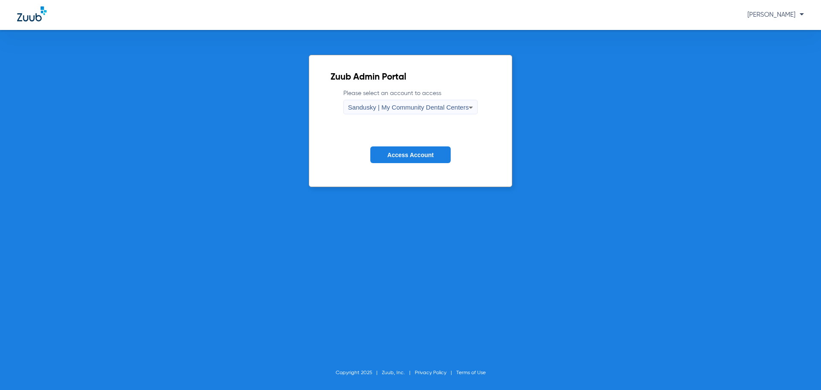
click at [393, 151] on button "Access Account" at bounding box center [410, 154] width 80 height 17
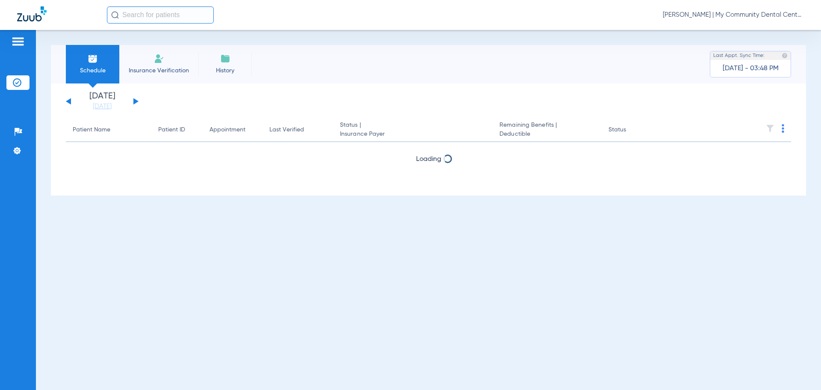
drag, startPoint x: 578, startPoint y: 183, endPoint x: 339, endPoint y: 18, distance: 290.5
click at [577, 180] on div "Loading" at bounding box center [428, 181] width 725 height 9
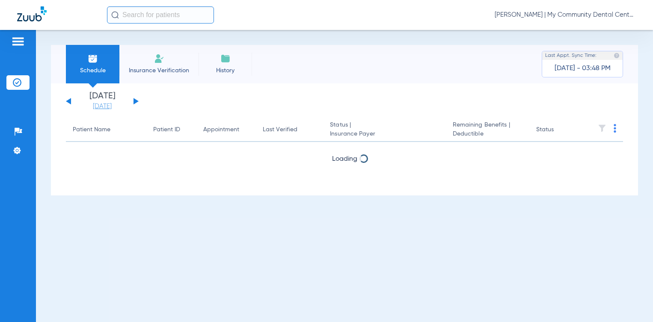
click at [108, 107] on link "[DATE]" at bounding box center [102, 106] width 51 height 9
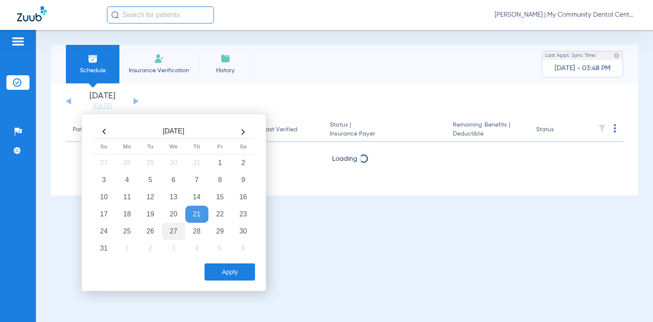
click at [179, 230] on td "27" at bounding box center [173, 231] width 23 height 17
click at [228, 272] on button "Apply" at bounding box center [229, 271] width 50 height 17
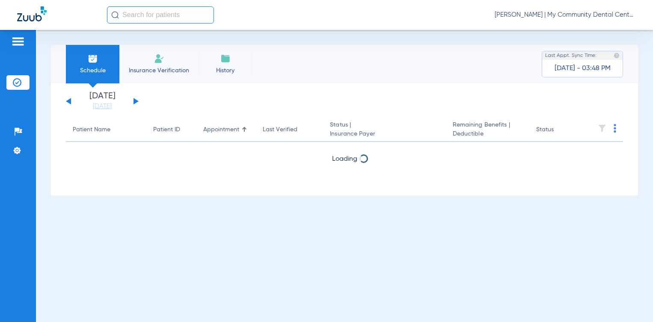
click at [556, 13] on span "[PERSON_NAME] | My Community Dental Centers" at bounding box center [564, 15] width 141 height 9
click at [594, 29] on span "Account Selection" at bounding box center [603, 30] width 48 height 6
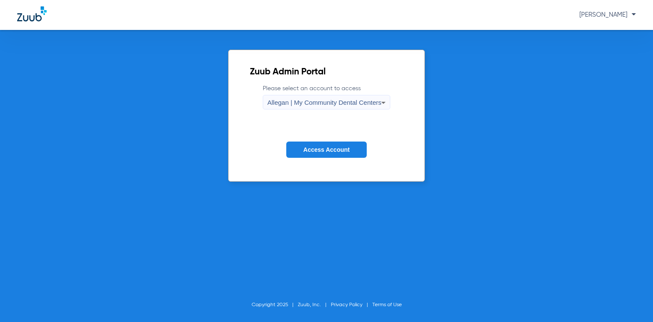
click at [342, 109] on div "Allegan | My Community Dental Centers" at bounding box center [324, 102] width 114 height 15
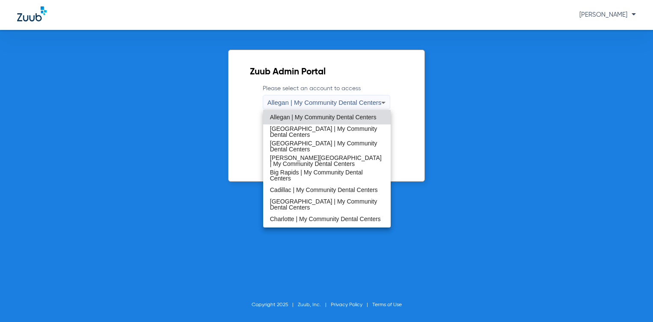
click at [346, 99] on div at bounding box center [326, 161] width 653 height 322
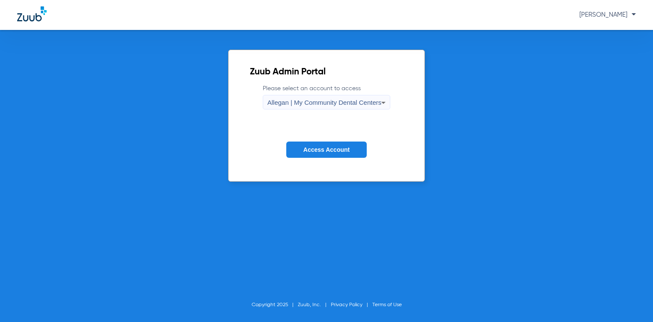
click at [342, 94] on label "Please select an account to access Allegan | My Community Dental Centers" at bounding box center [327, 96] width 128 height 25
click at [317, 154] on button "Access Account" at bounding box center [326, 150] width 80 height 17
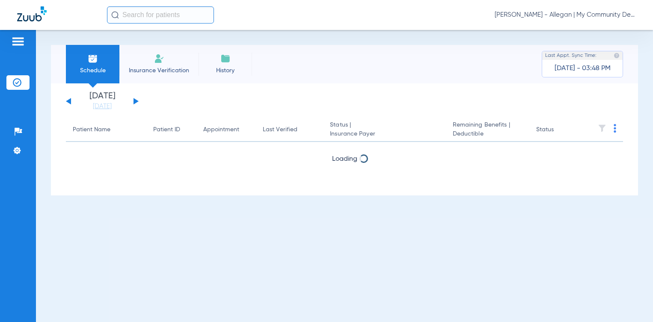
click at [570, 25] on div "Tiara Willis - Allegan | My Community Dental Centers" at bounding box center [326, 15] width 653 height 30
click at [572, 16] on span "Tiara Willis - Allegan | My Community Dental Centers" at bounding box center [564, 15] width 141 height 9
click at [586, 32] on span "Account Selection" at bounding box center [603, 30] width 48 height 6
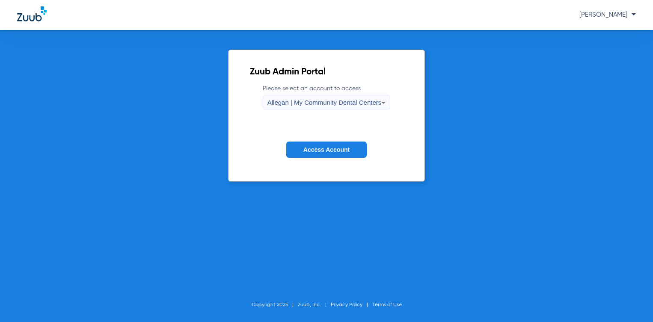
click at [330, 94] on label "Please select an account to access Allegan | My Community Dental Centers" at bounding box center [327, 96] width 128 height 25
click at [331, 100] on span "Allegan | My Community Dental Centers" at bounding box center [324, 102] width 114 height 7
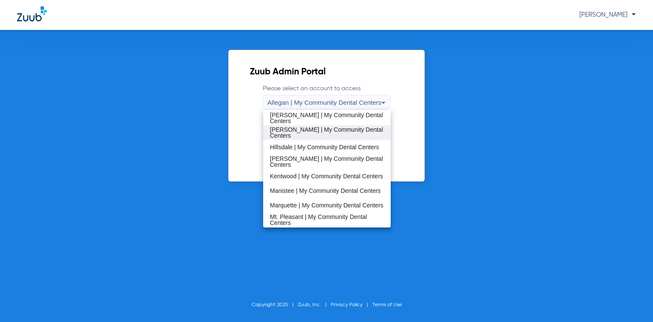
scroll to position [214, 0]
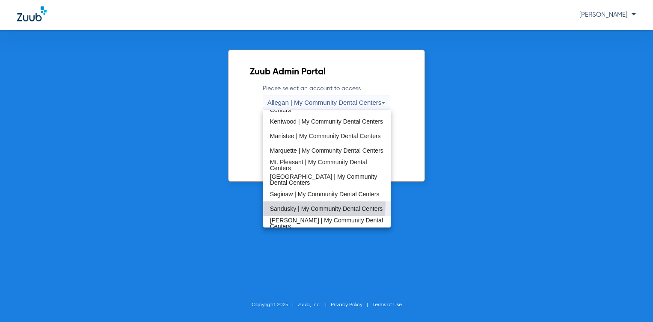
click at [302, 206] on span "Sandusky | My Community Dental Centers" at bounding box center [326, 209] width 113 height 6
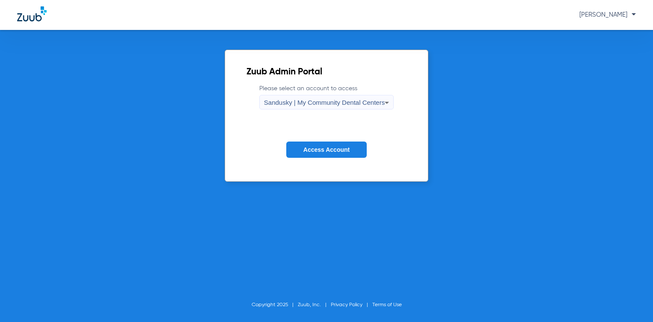
click at [319, 148] on span "Access Account" at bounding box center [326, 149] width 46 height 7
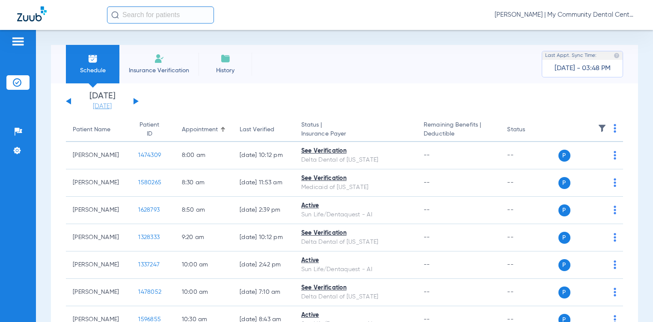
click at [95, 104] on link "[DATE]" at bounding box center [102, 106] width 51 height 9
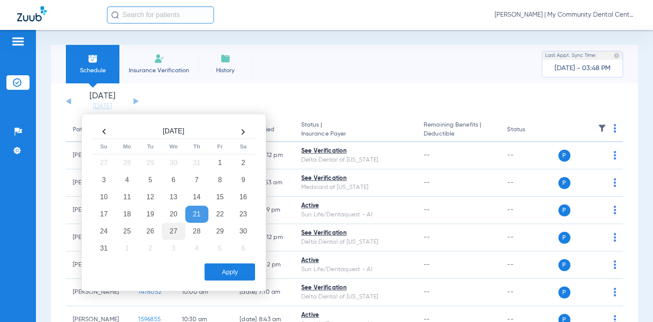
click at [171, 234] on td "27" at bounding box center [173, 231] width 23 height 17
click at [238, 269] on button "Apply" at bounding box center [229, 271] width 50 height 17
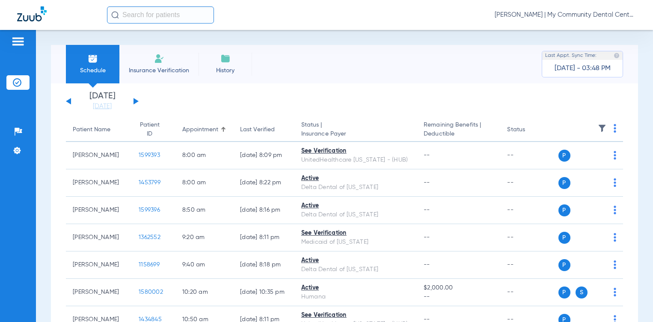
click at [606, 131] on th at bounding box center [590, 130] width 65 height 24
click at [613, 129] on img at bounding box center [614, 128] width 3 height 9
click at [588, 157] on button "Verify All" at bounding box center [575, 162] width 67 height 17
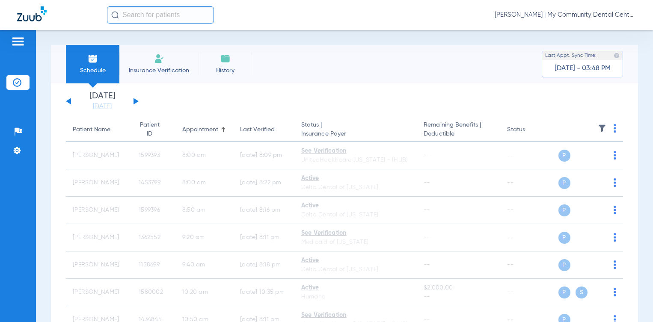
click at [72, 99] on div "Tuesday 06-17-2025 Wednesday 06-18-2025 Thursday 06-19-2025 Friday 06-20-2025 S…" at bounding box center [102, 101] width 73 height 19
click at [69, 102] on button at bounding box center [68, 101] width 5 height 6
